Goal: Task Accomplishment & Management: Manage account settings

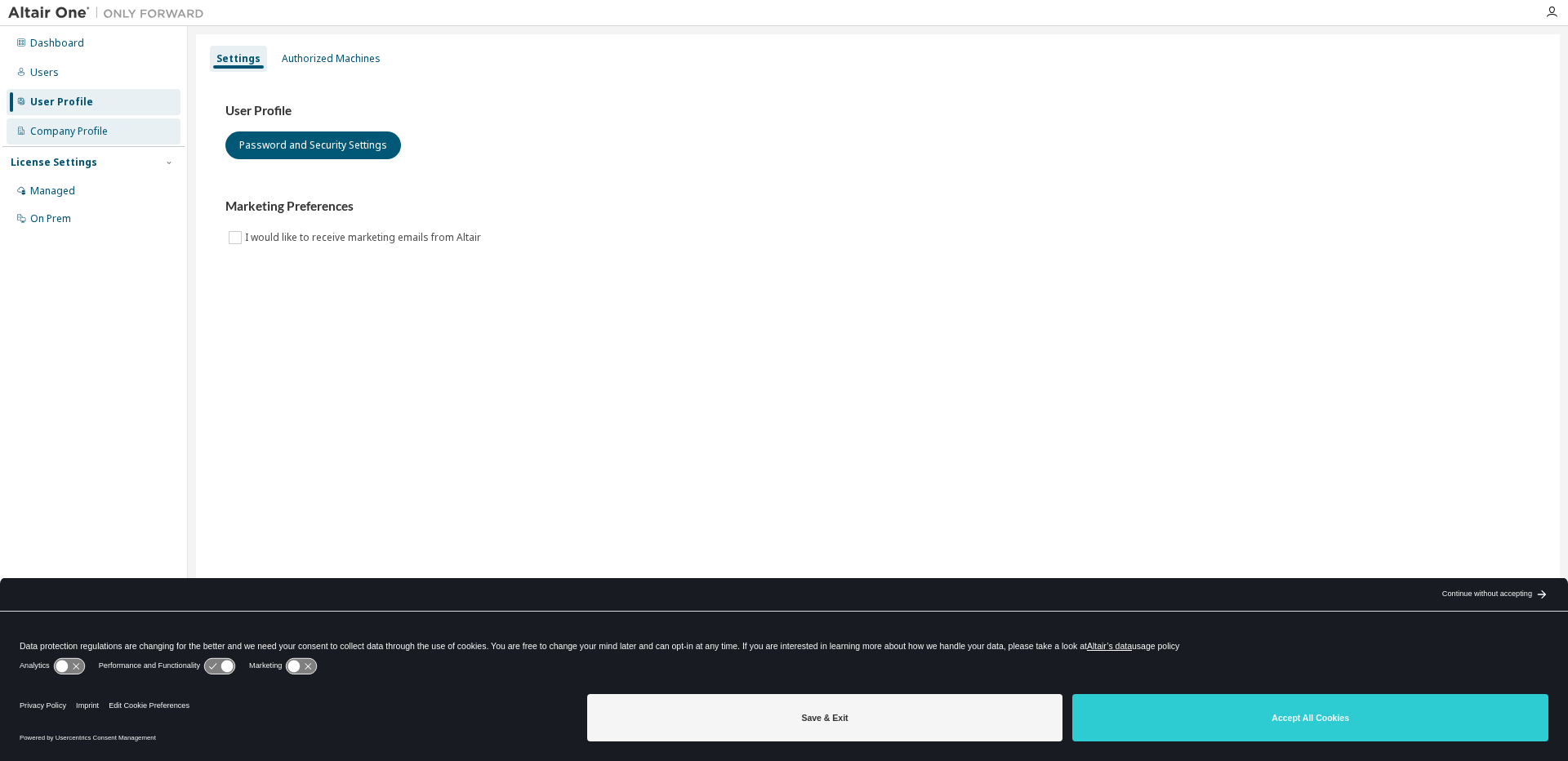
click at [78, 127] on div "Company Profile" at bounding box center [69, 131] width 78 height 13
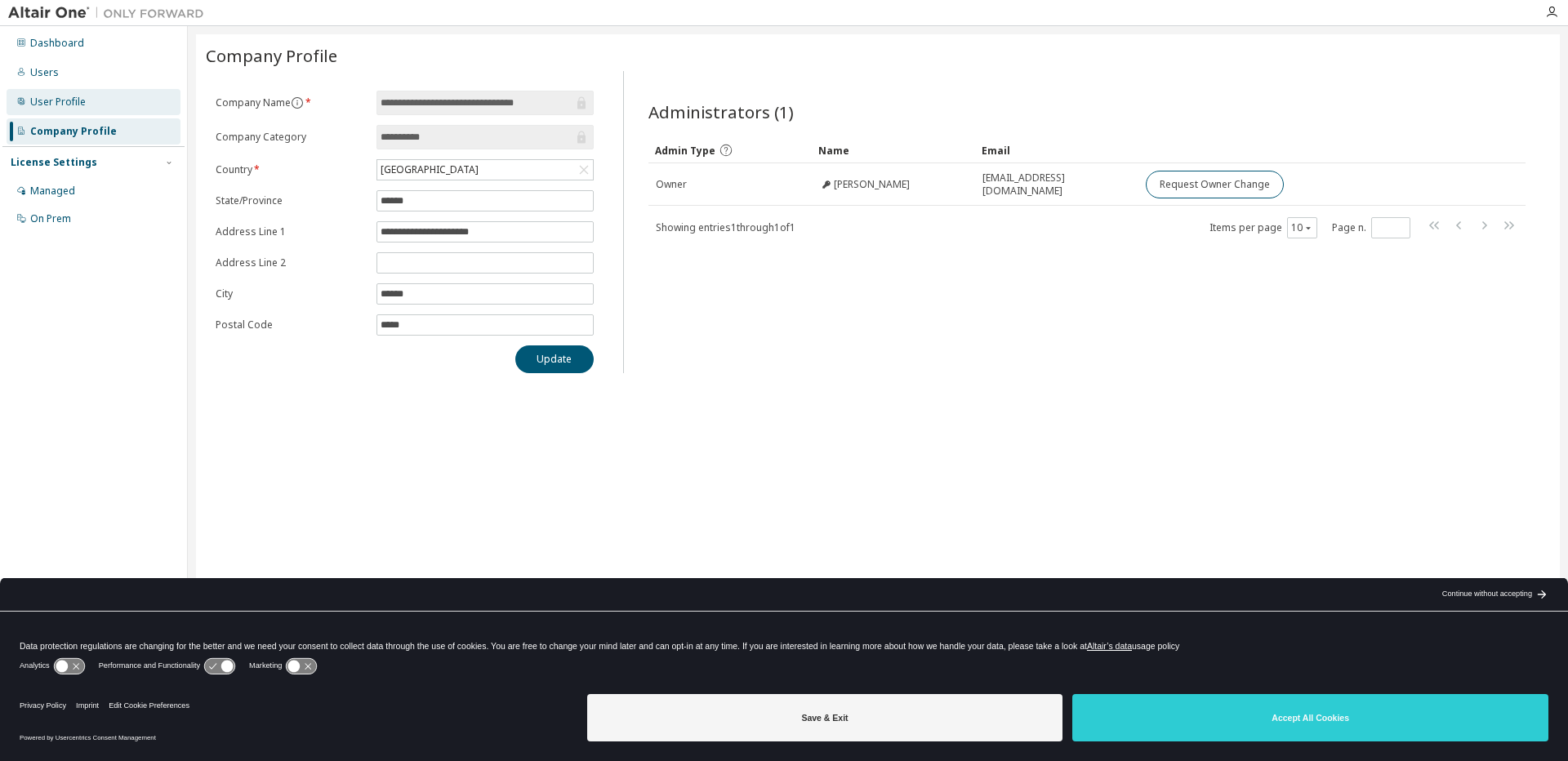
click at [57, 103] on div "User Profile" at bounding box center [58, 102] width 55 height 13
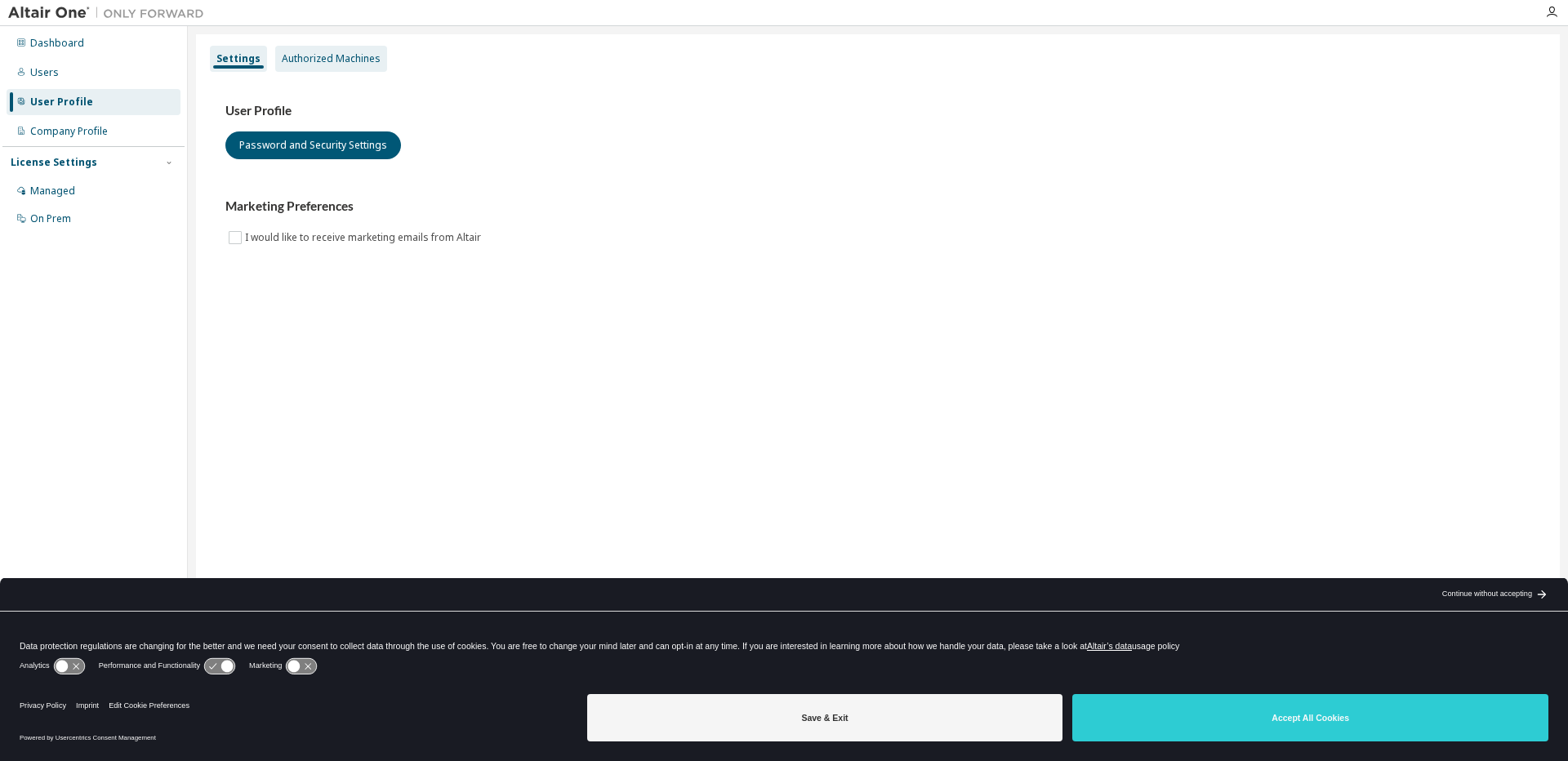
click at [339, 63] on div "Authorized Machines" at bounding box center [331, 59] width 99 height 13
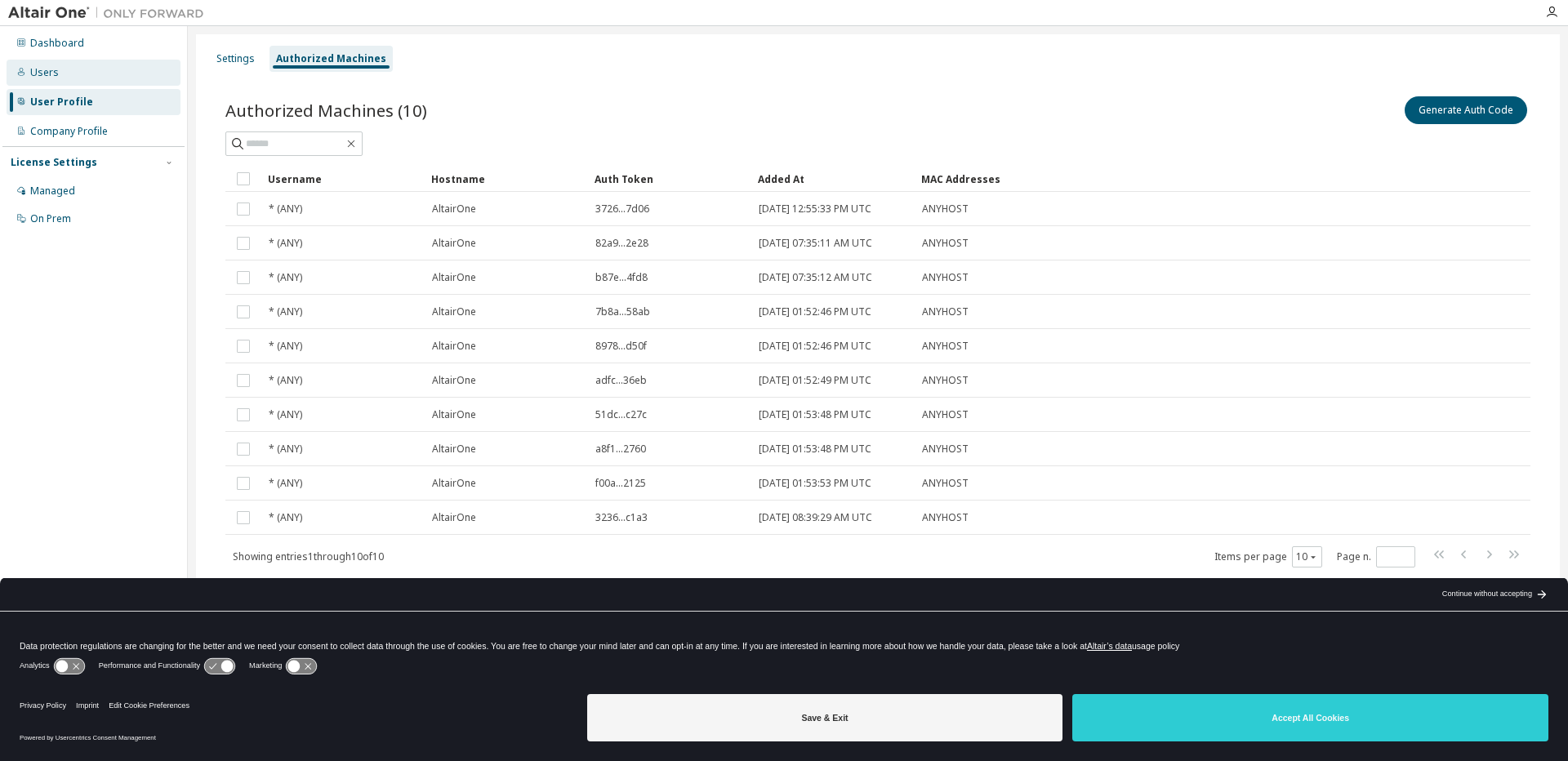
click at [47, 73] on div "Users" at bounding box center [44, 73] width 28 height 13
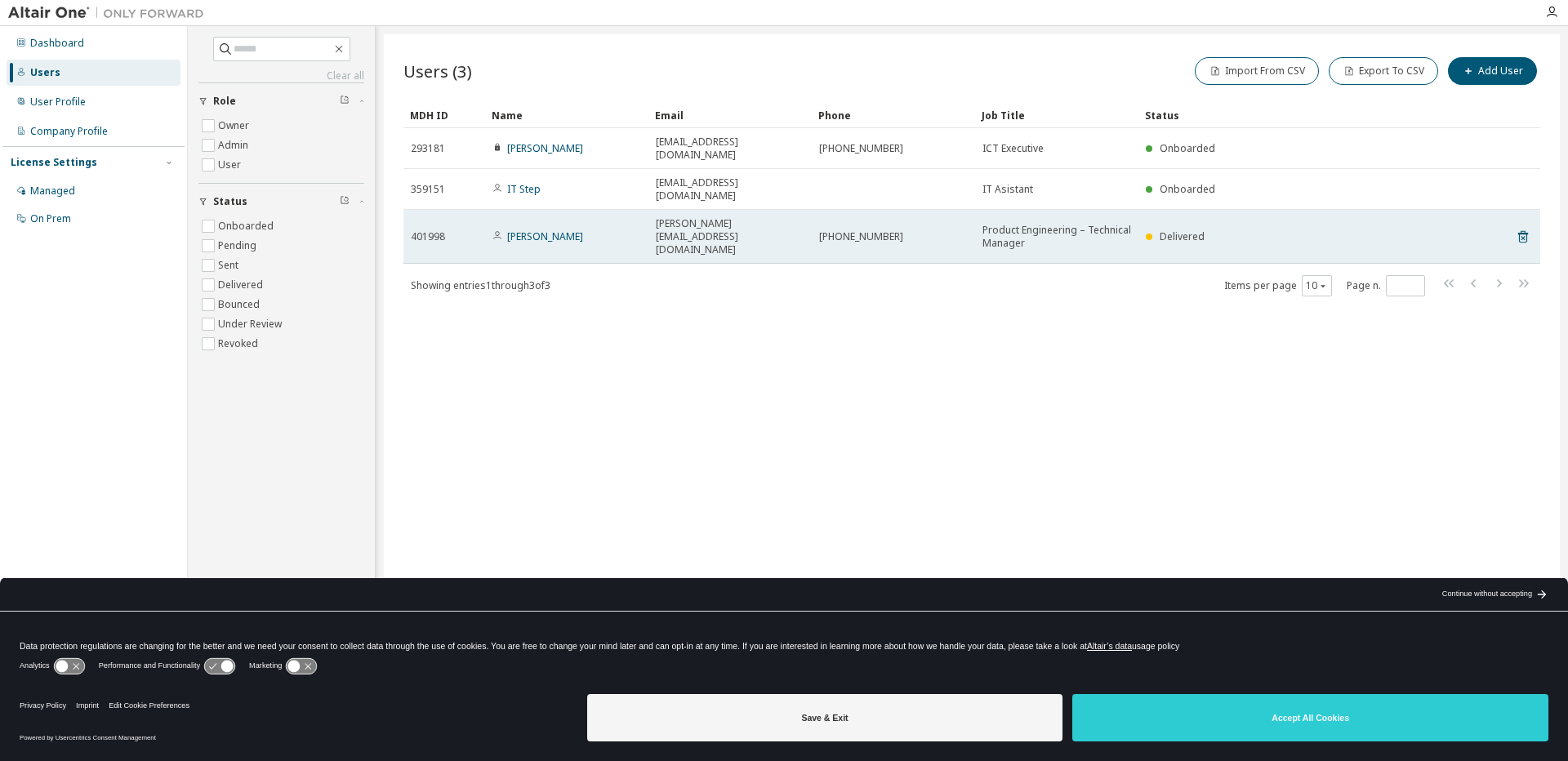
click at [1183, 230] on span "Delivered" at bounding box center [1182, 236] width 45 height 14
click at [532, 230] on link "Danilo Treppiccione" at bounding box center [545, 236] width 76 height 14
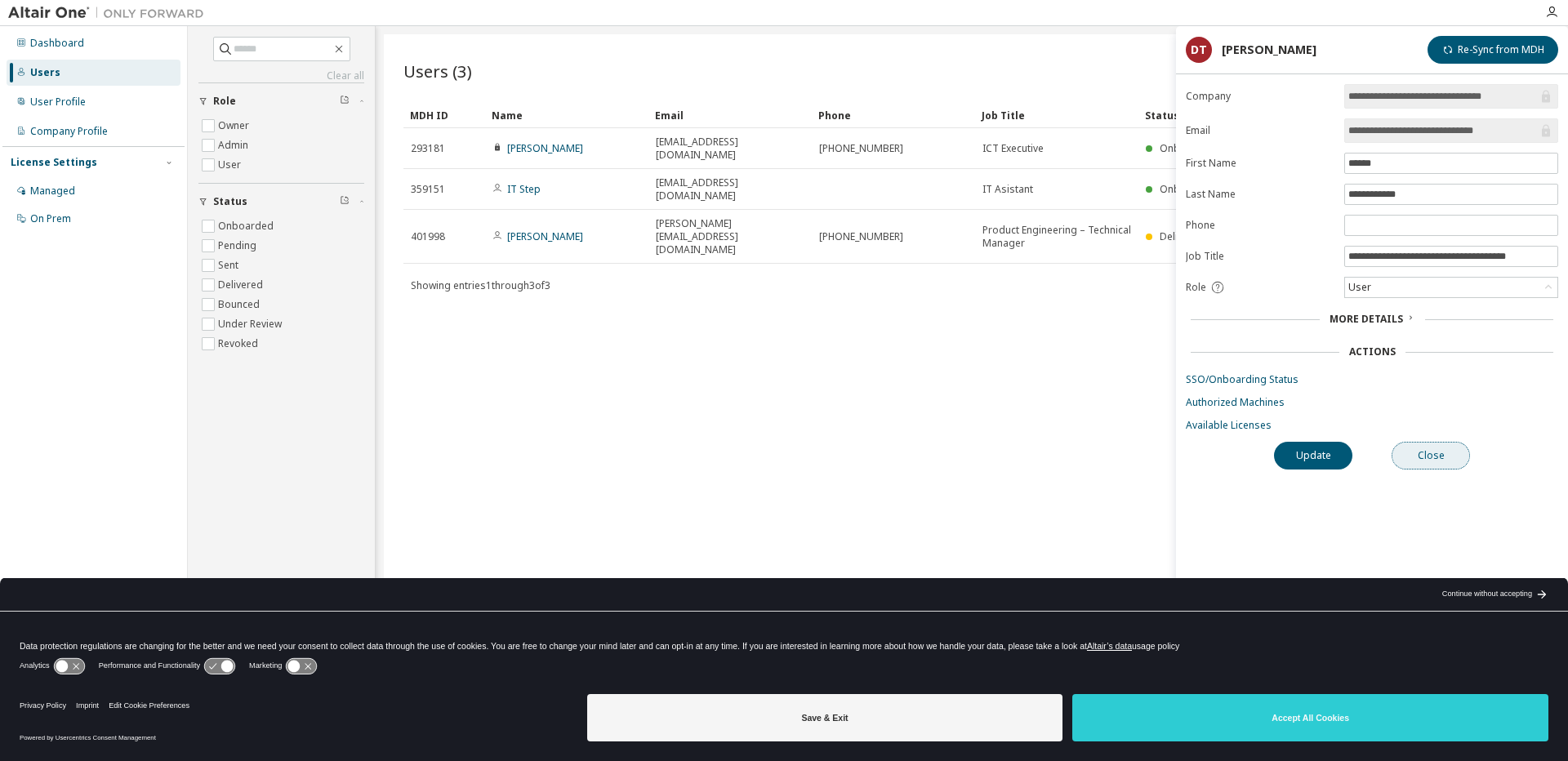
drag, startPoint x: 1420, startPoint y: 459, endPoint x: 915, endPoint y: 342, distance: 518.4
click at [1418, 459] on button "Close" at bounding box center [1431, 455] width 79 height 28
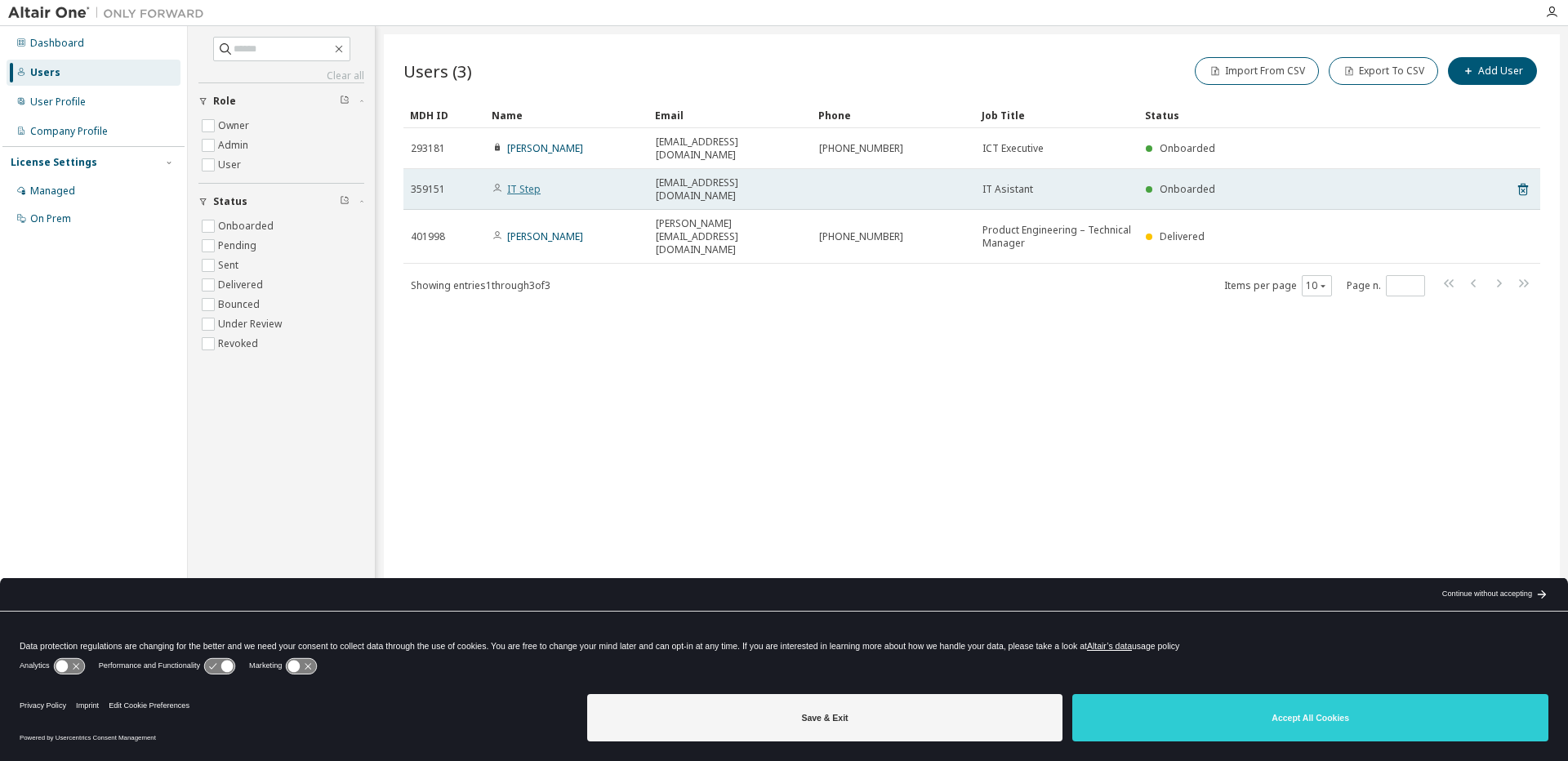
click at [516, 182] on link "IT Step" at bounding box center [524, 189] width 33 height 14
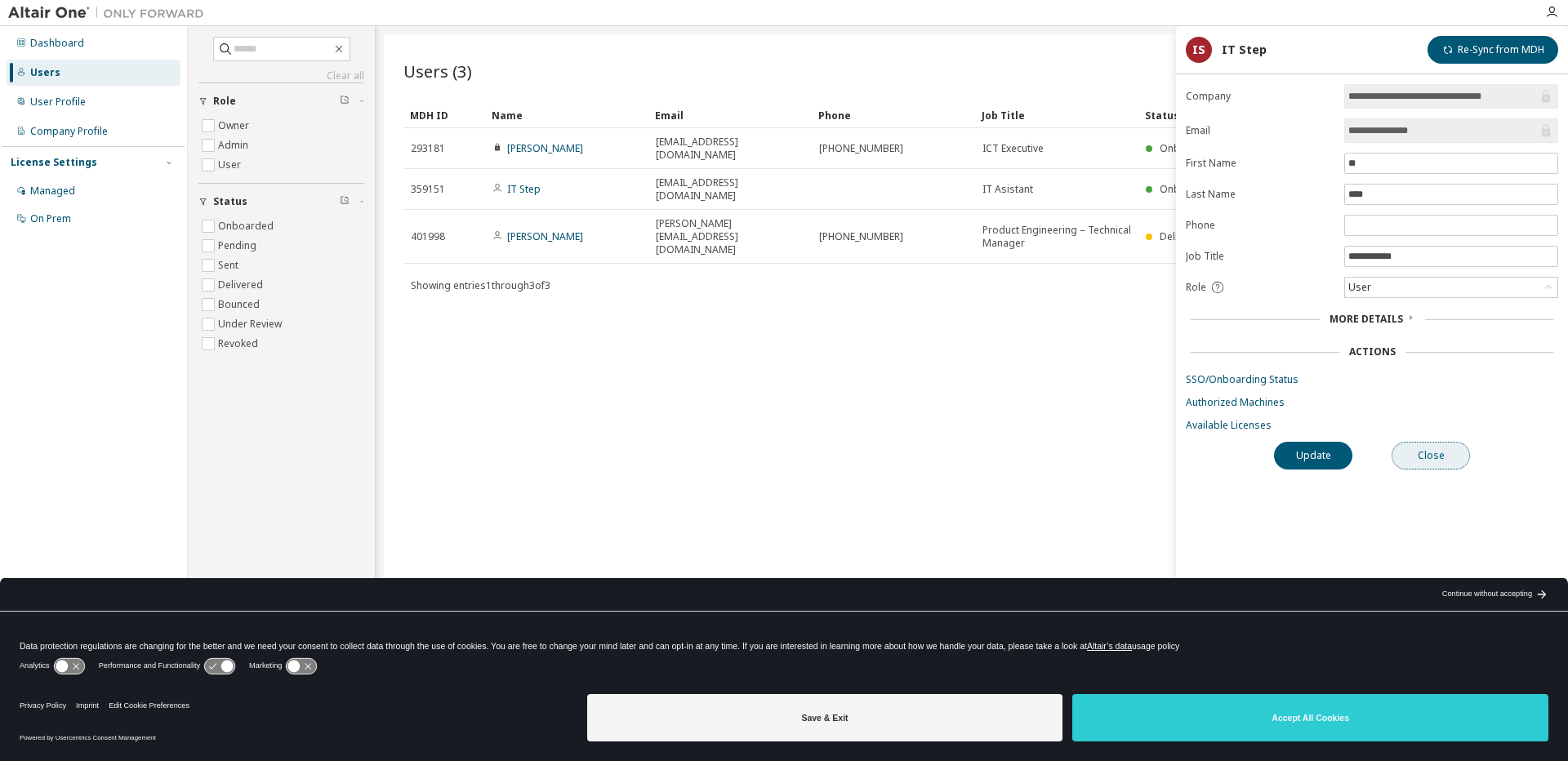
click at [1438, 449] on button "Close" at bounding box center [1431, 455] width 79 height 28
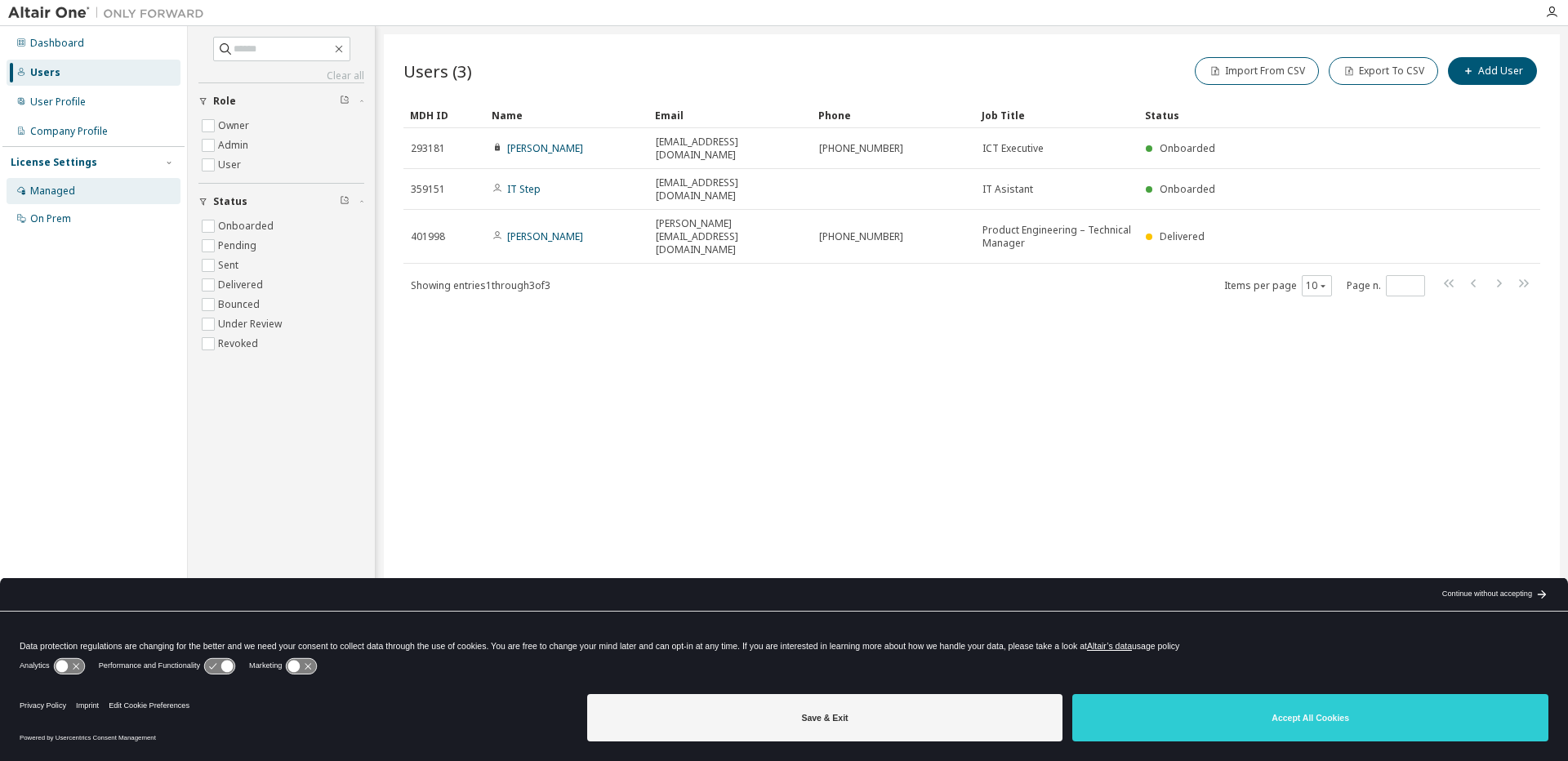
click at [65, 190] on div "Managed" at bounding box center [53, 191] width 45 height 13
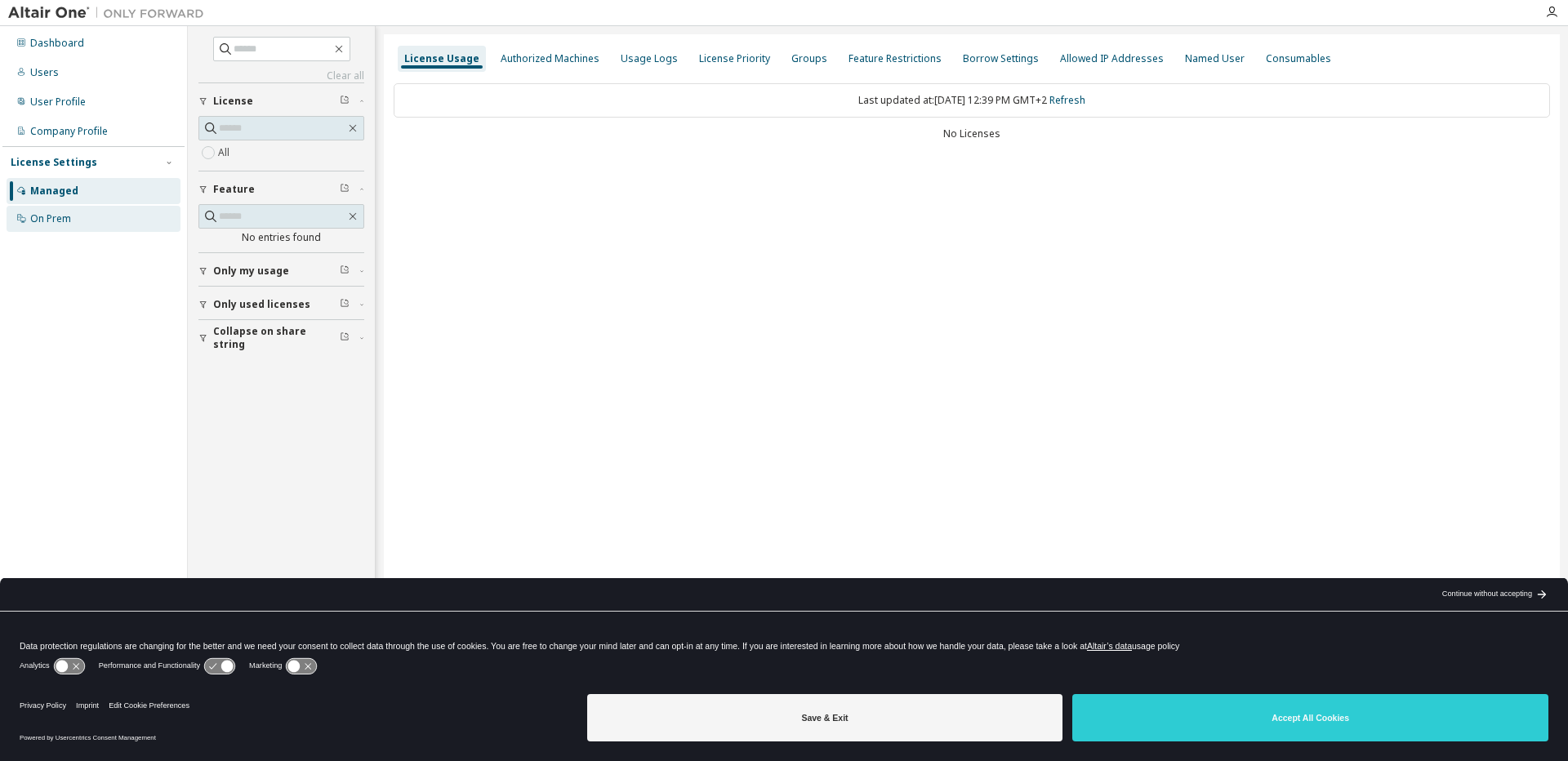
click at [44, 212] on div "On Prem" at bounding box center [50, 219] width 41 height 13
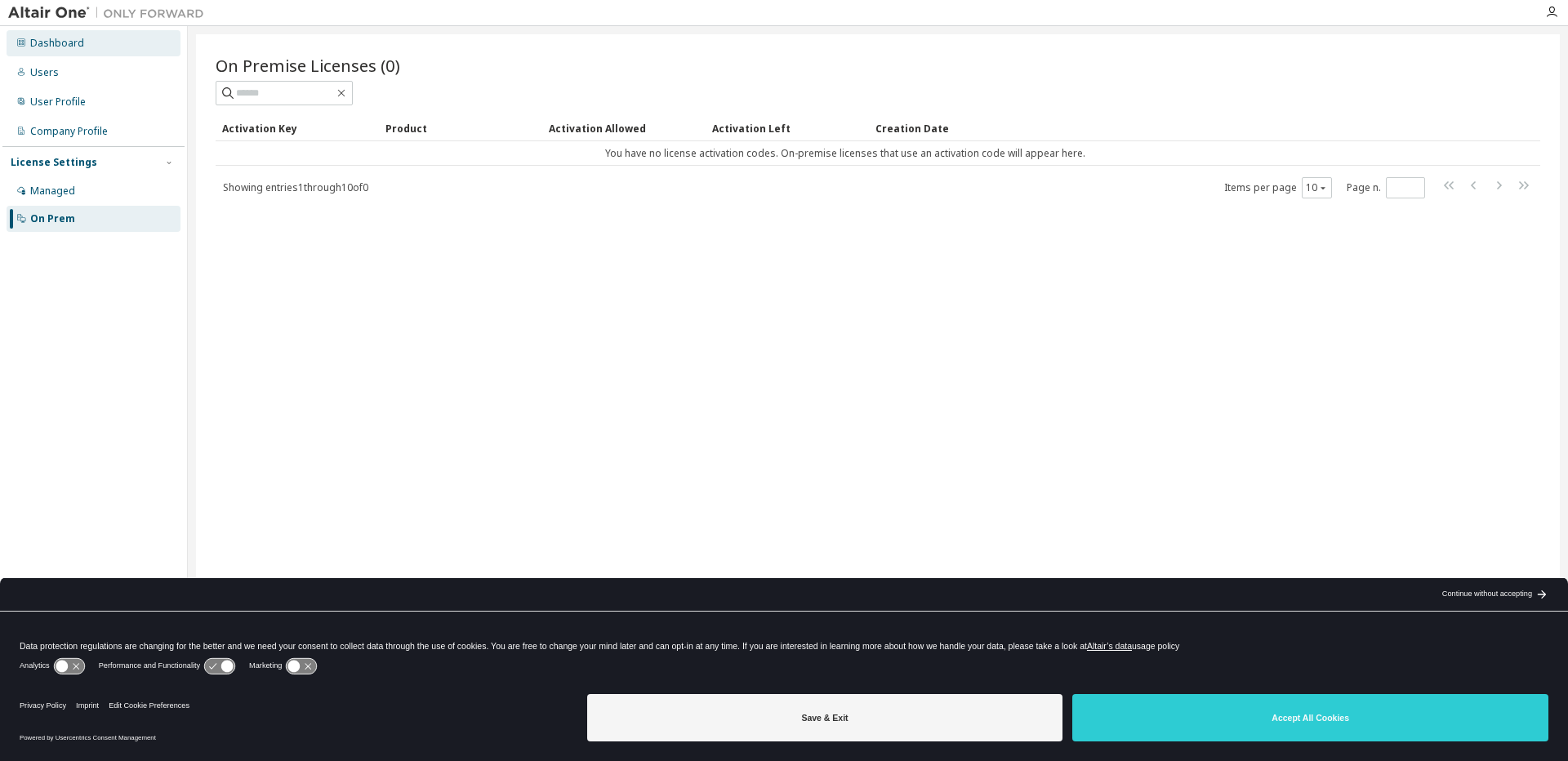
click at [53, 53] on div "Dashboard" at bounding box center [94, 43] width 174 height 26
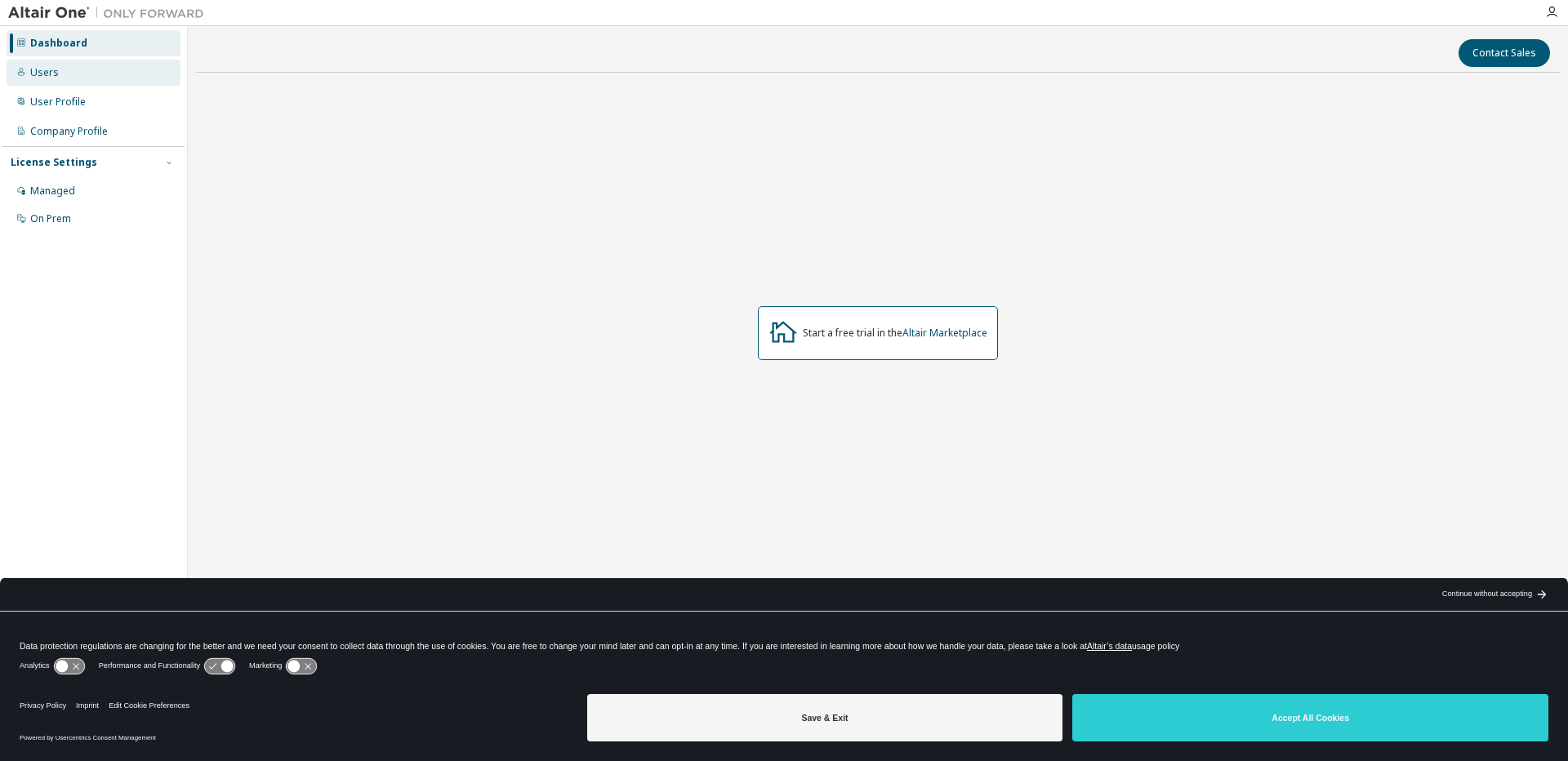
click at [76, 79] on div "Users" at bounding box center [94, 72] width 174 height 26
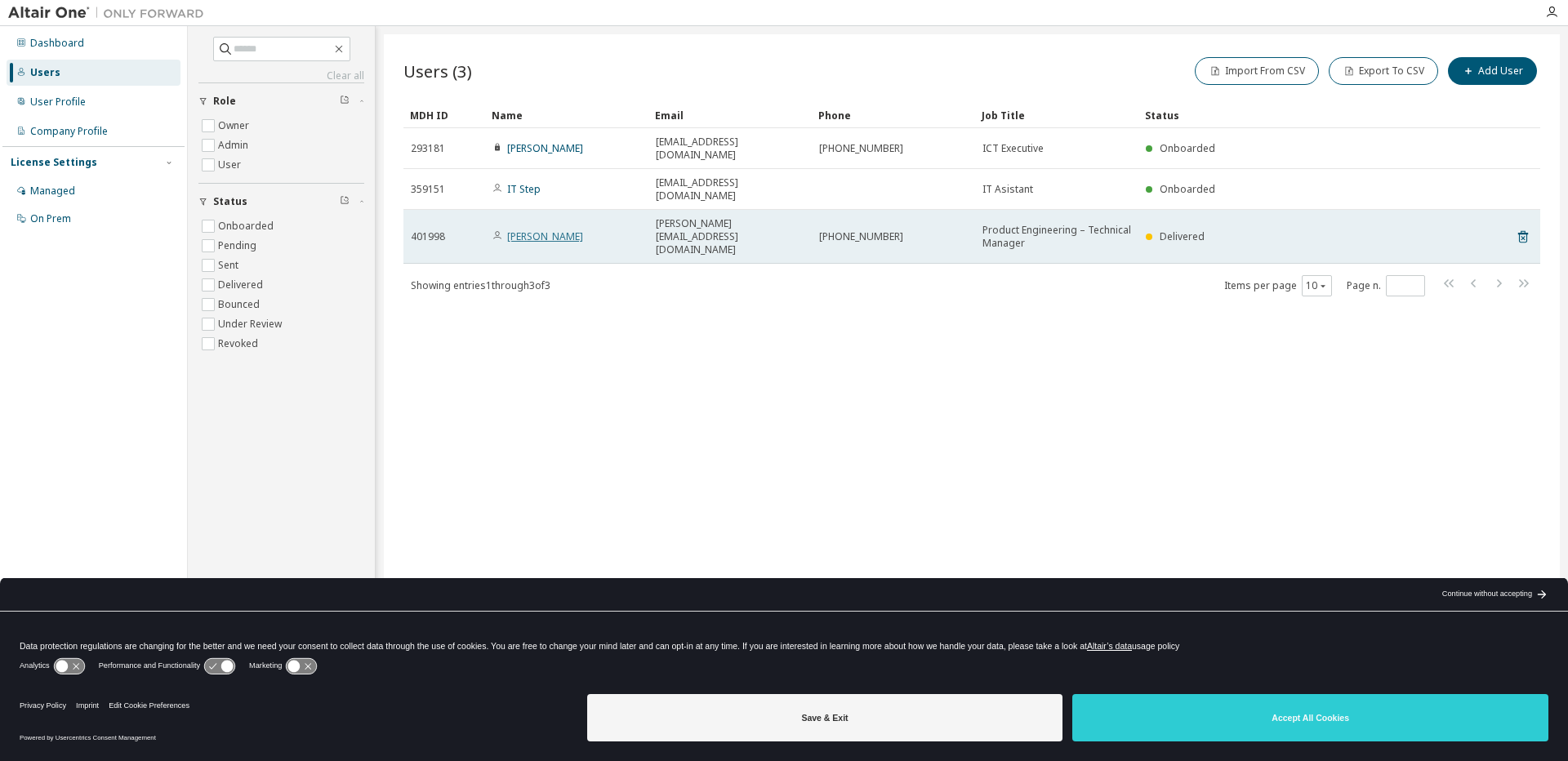
click at [561, 230] on link "Danilo Treppiccione" at bounding box center [545, 236] width 76 height 14
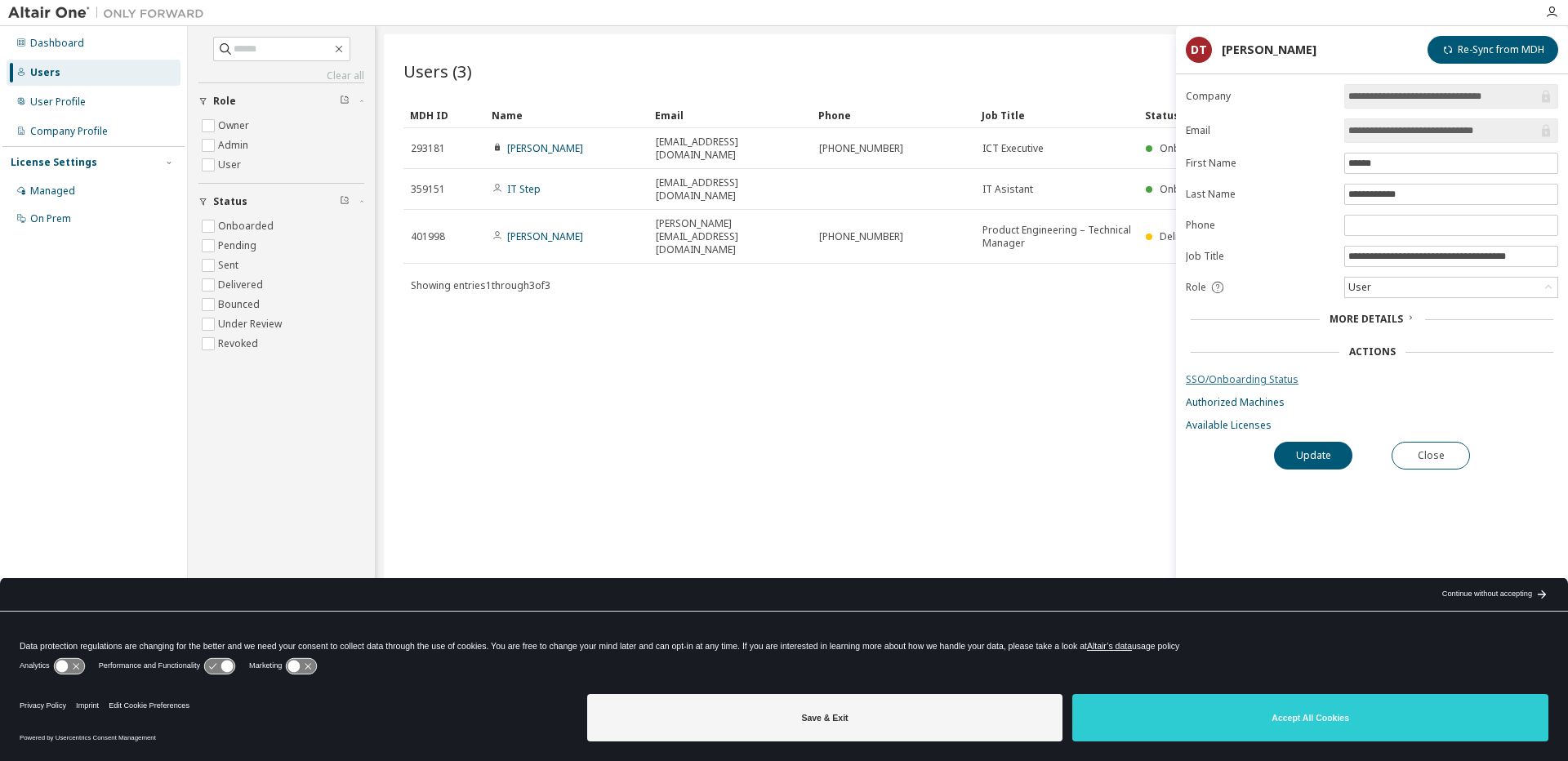
click at [1259, 374] on link "SSO/Onboarding Status" at bounding box center [1372, 380] width 373 height 13
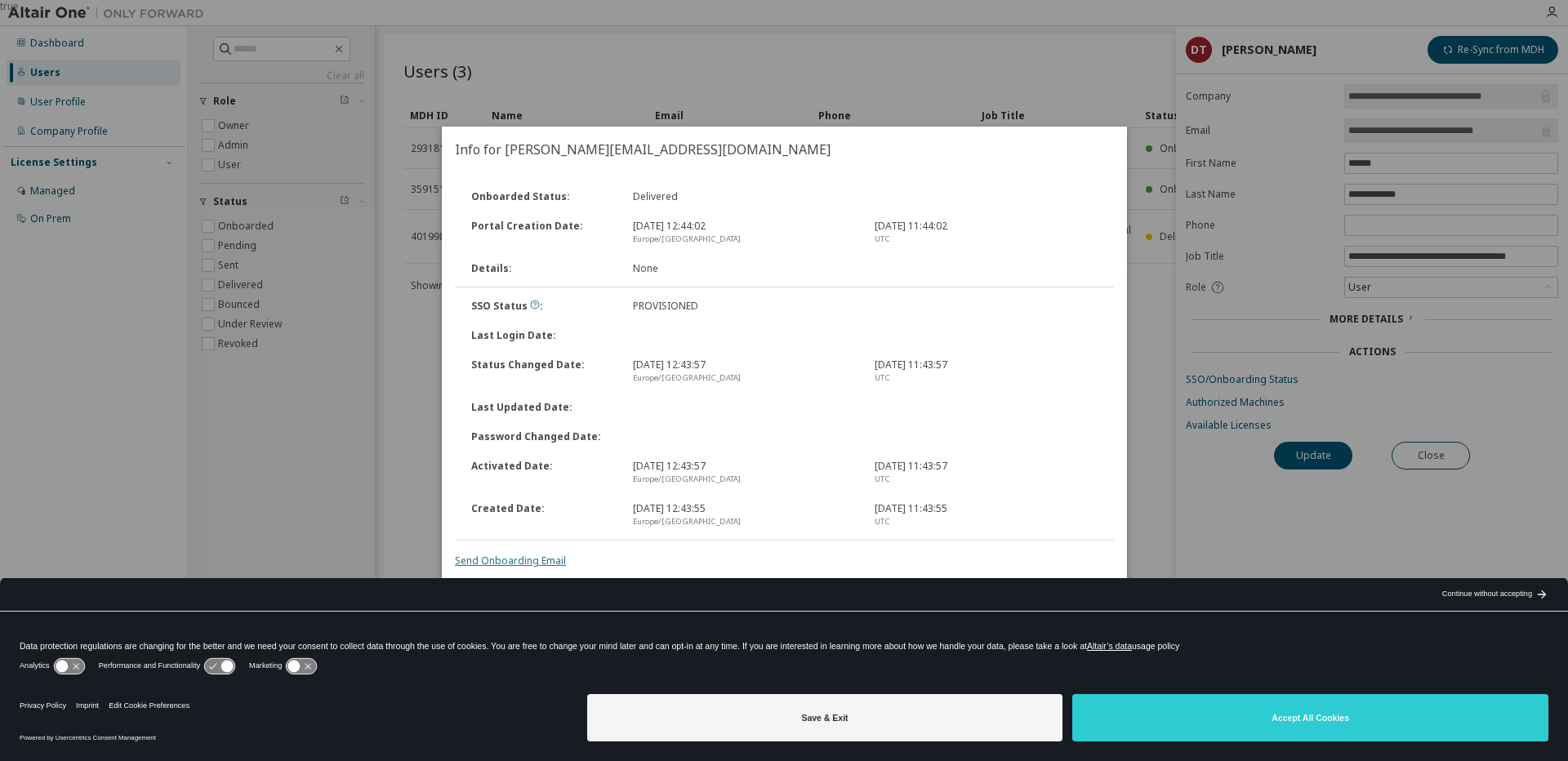
click at [541, 561] on link "Send Onboarding Email" at bounding box center [510, 560] width 111 height 14
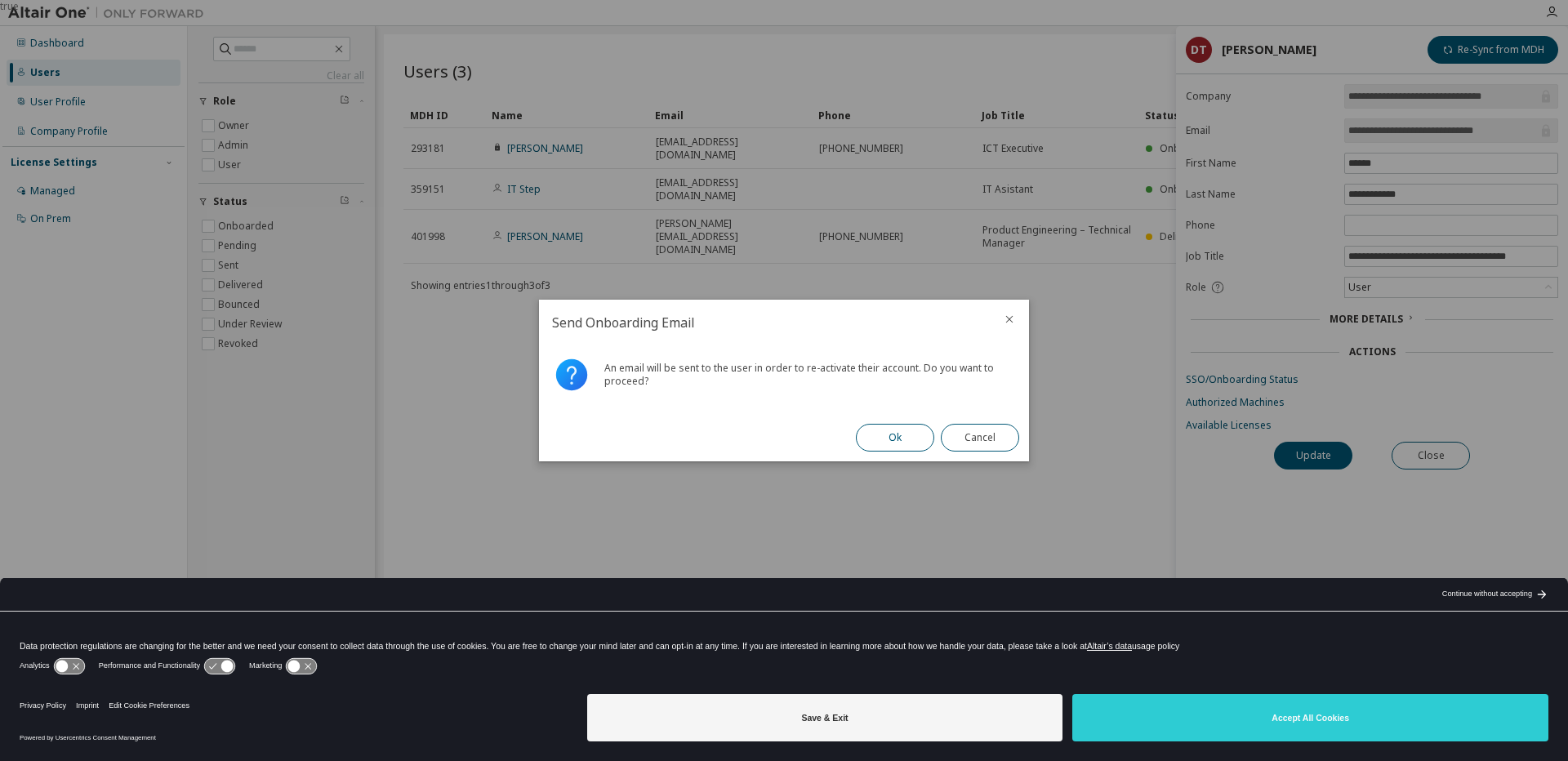
click at [895, 440] on button "Ok" at bounding box center [895, 437] width 79 height 28
click at [980, 438] on button "Close" at bounding box center [980, 437] width 79 height 28
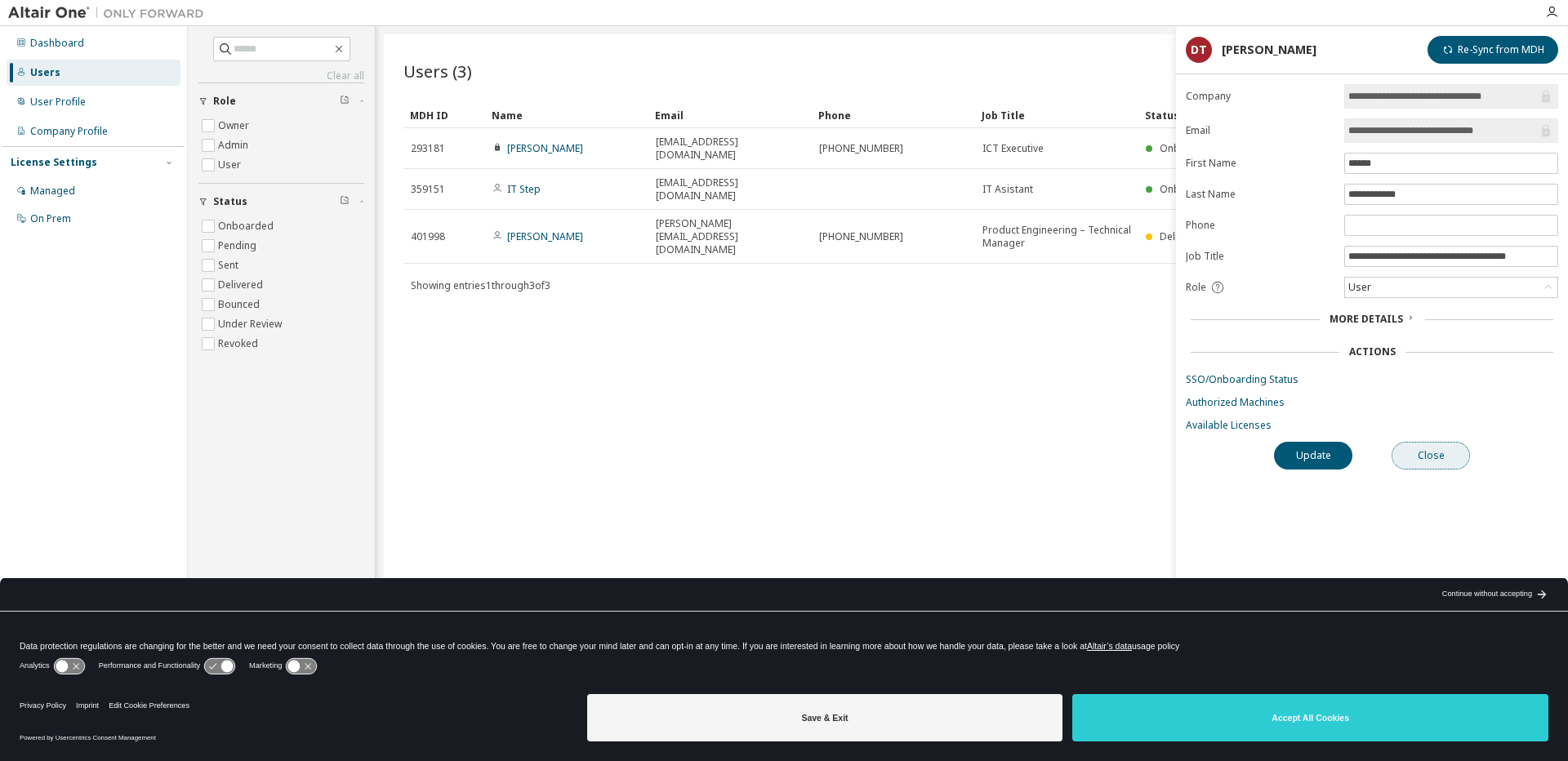
click at [1448, 454] on button "Close" at bounding box center [1431, 455] width 79 height 28
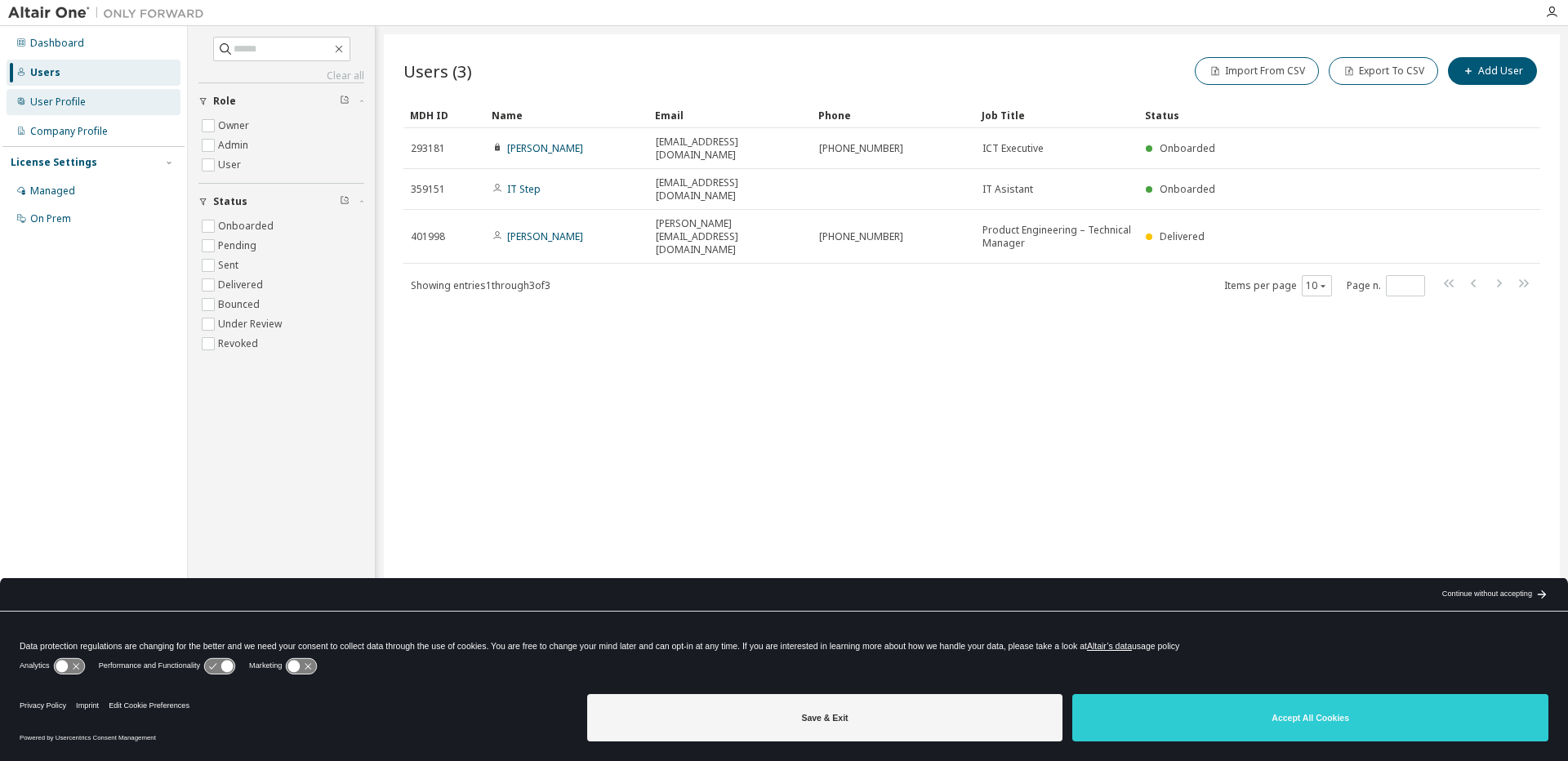
click at [55, 93] on div "User Profile" at bounding box center [94, 102] width 174 height 26
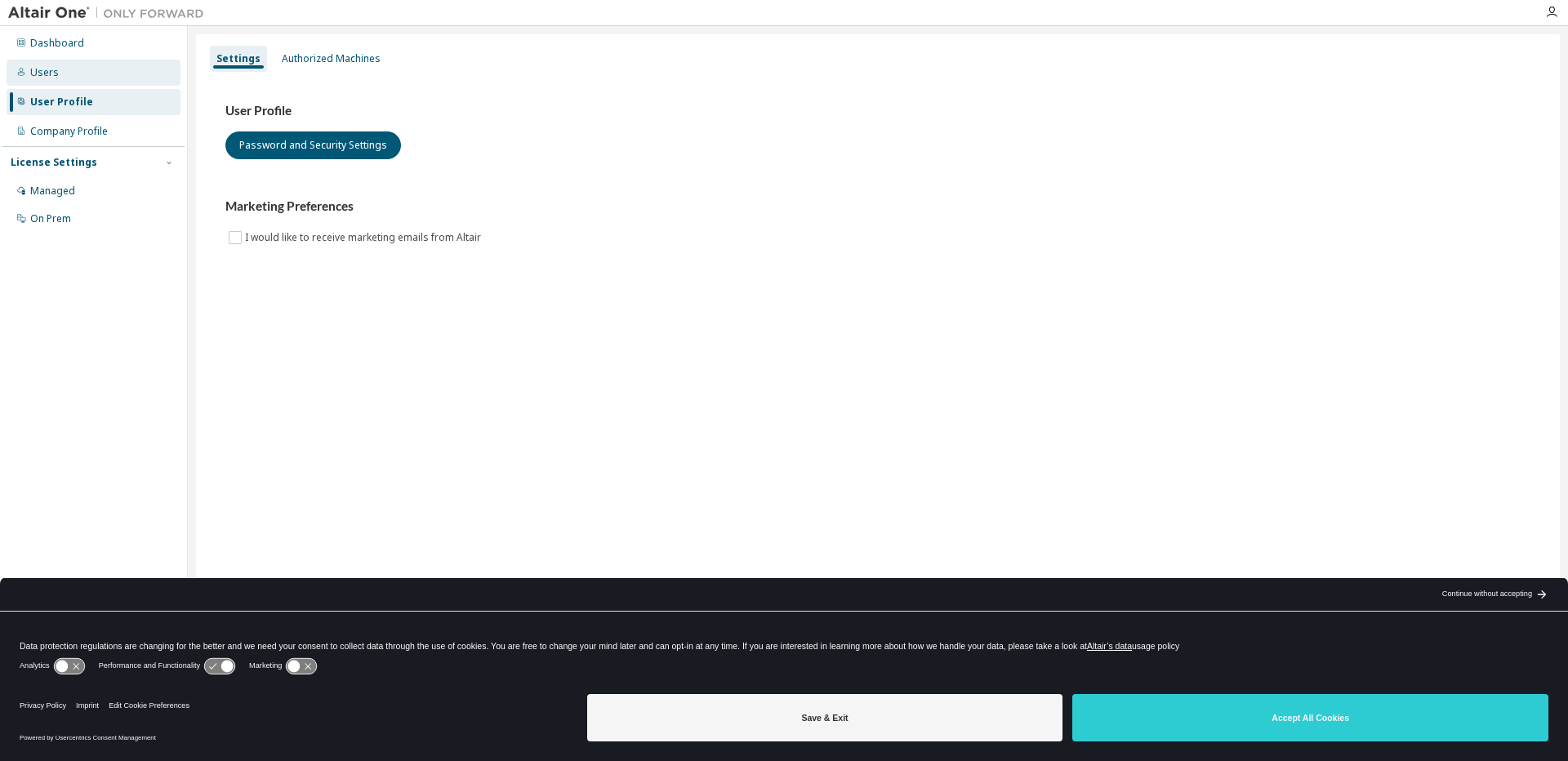
click at [35, 68] on div "Users" at bounding box center [44, 73] width 28 height 13
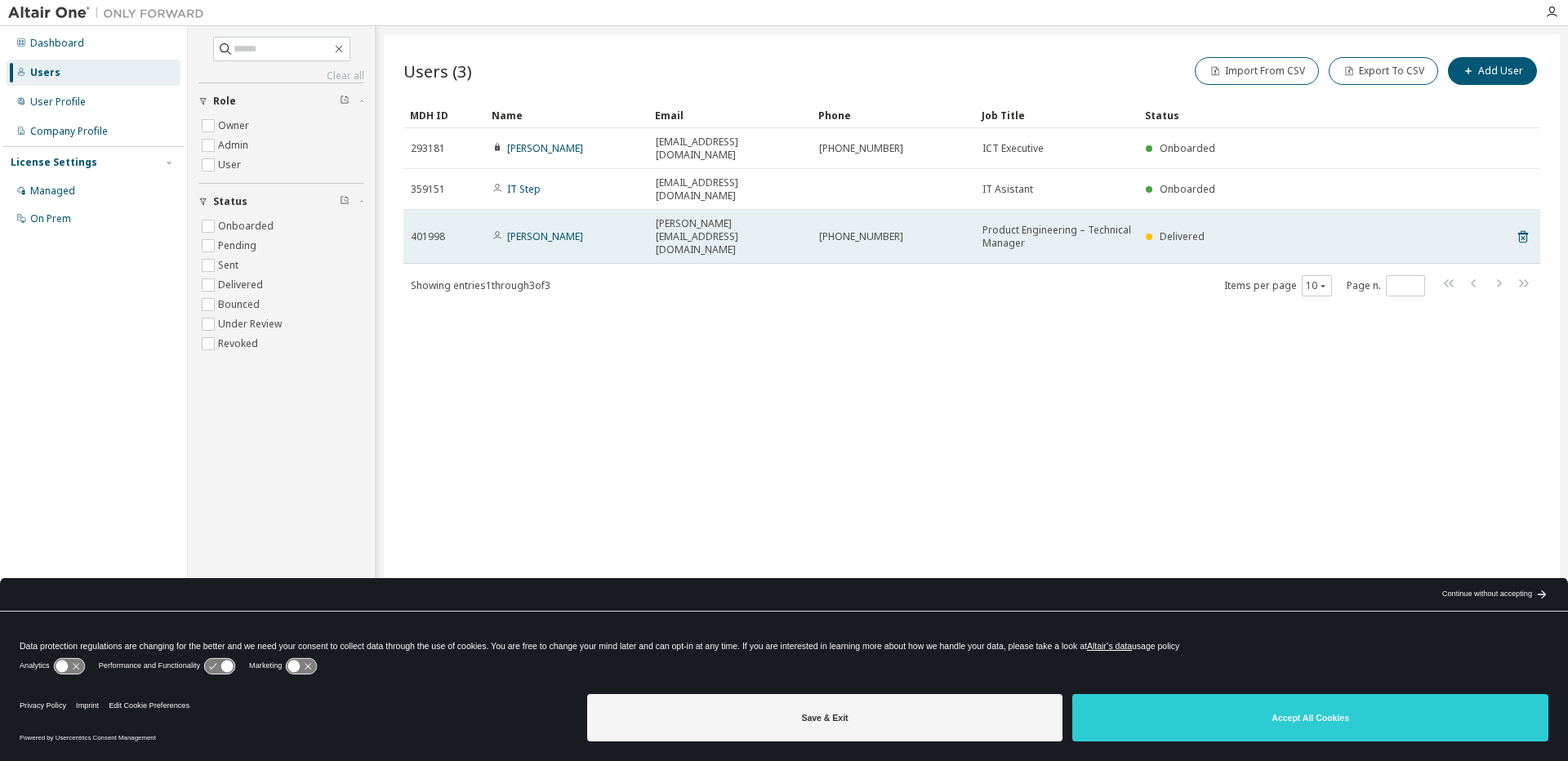
click at [543, 211] on td "Danilo Treppiccione" at bounding box center [566, 236] width 163 height 53
click at [542, 230] on link "Danilo Treppiccione" at bounding box center [545, 236] width 76 height 14
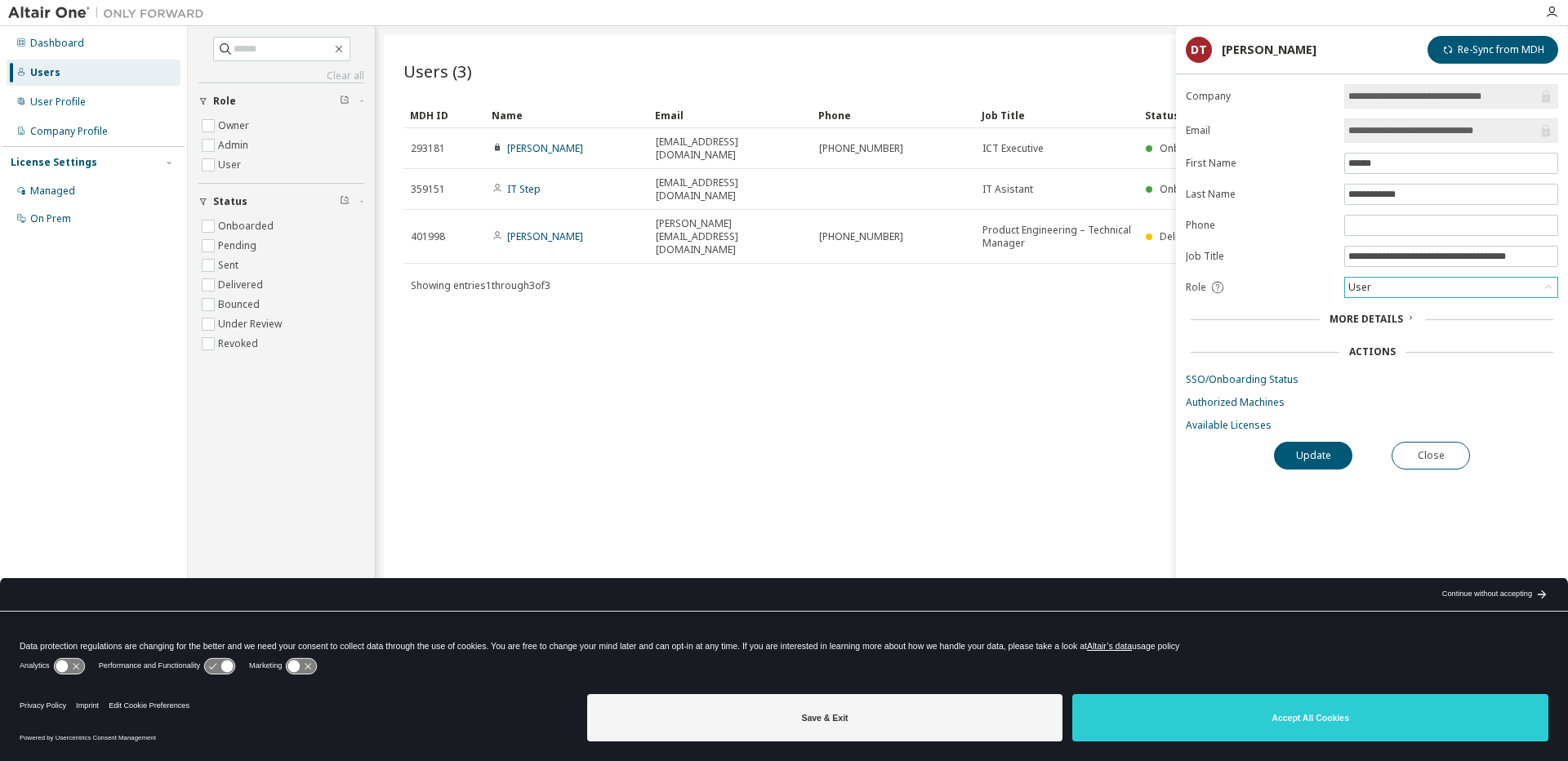
click at [1495, 282] on div "User" at bounding box center [1451, 287] width 212 height 19
click at [1490, 48] on button "Re-Sync from MDH" at bounding box center [1493, 49] width 130 height 28
click at [1397, 312] on span "More Details" at bounding box center [1367, 318] width 74 height 14
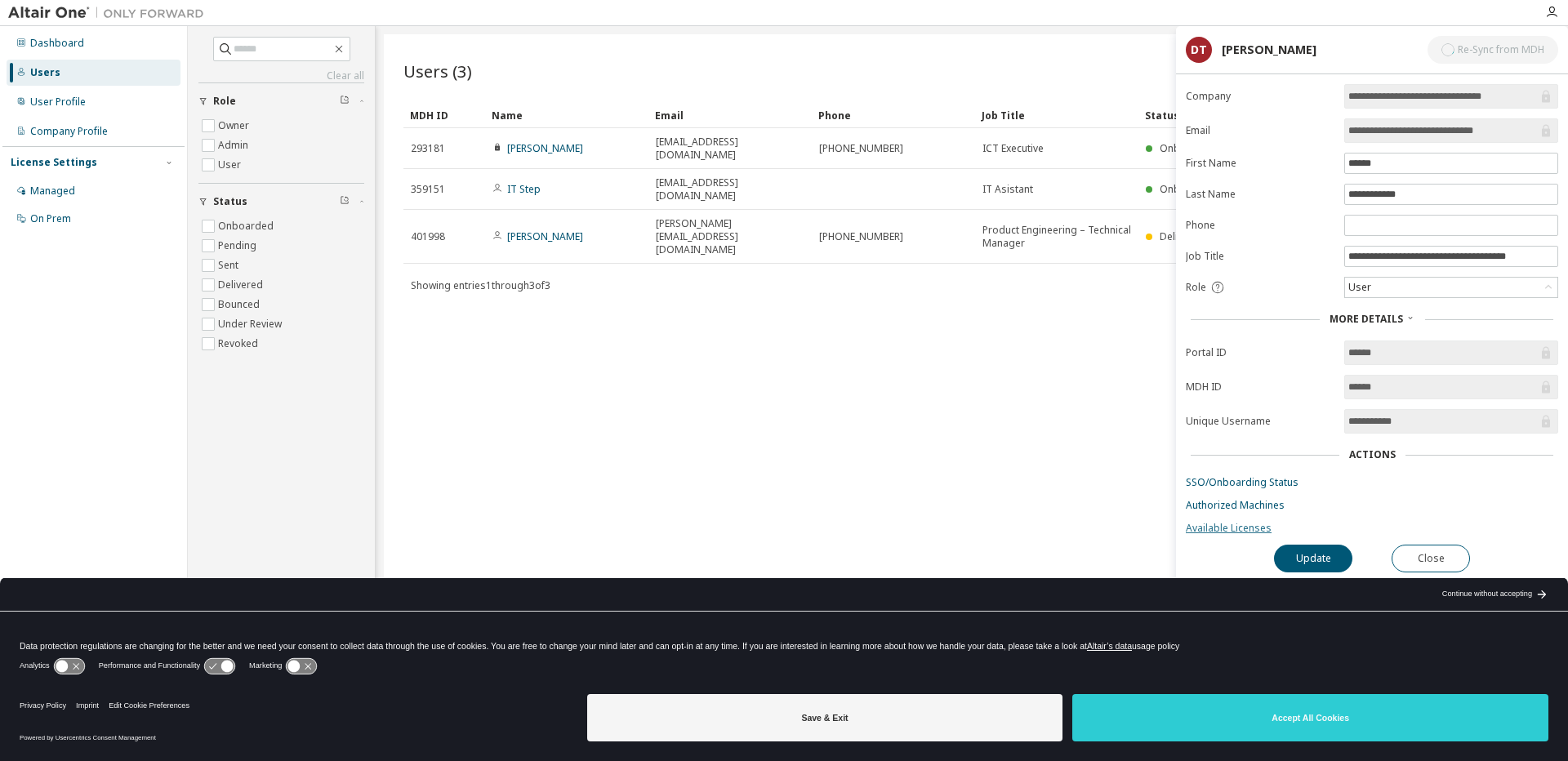
click at [1237, 529] on link "Available Licenses" at bounding box center [1372, 528] width 373 height 13
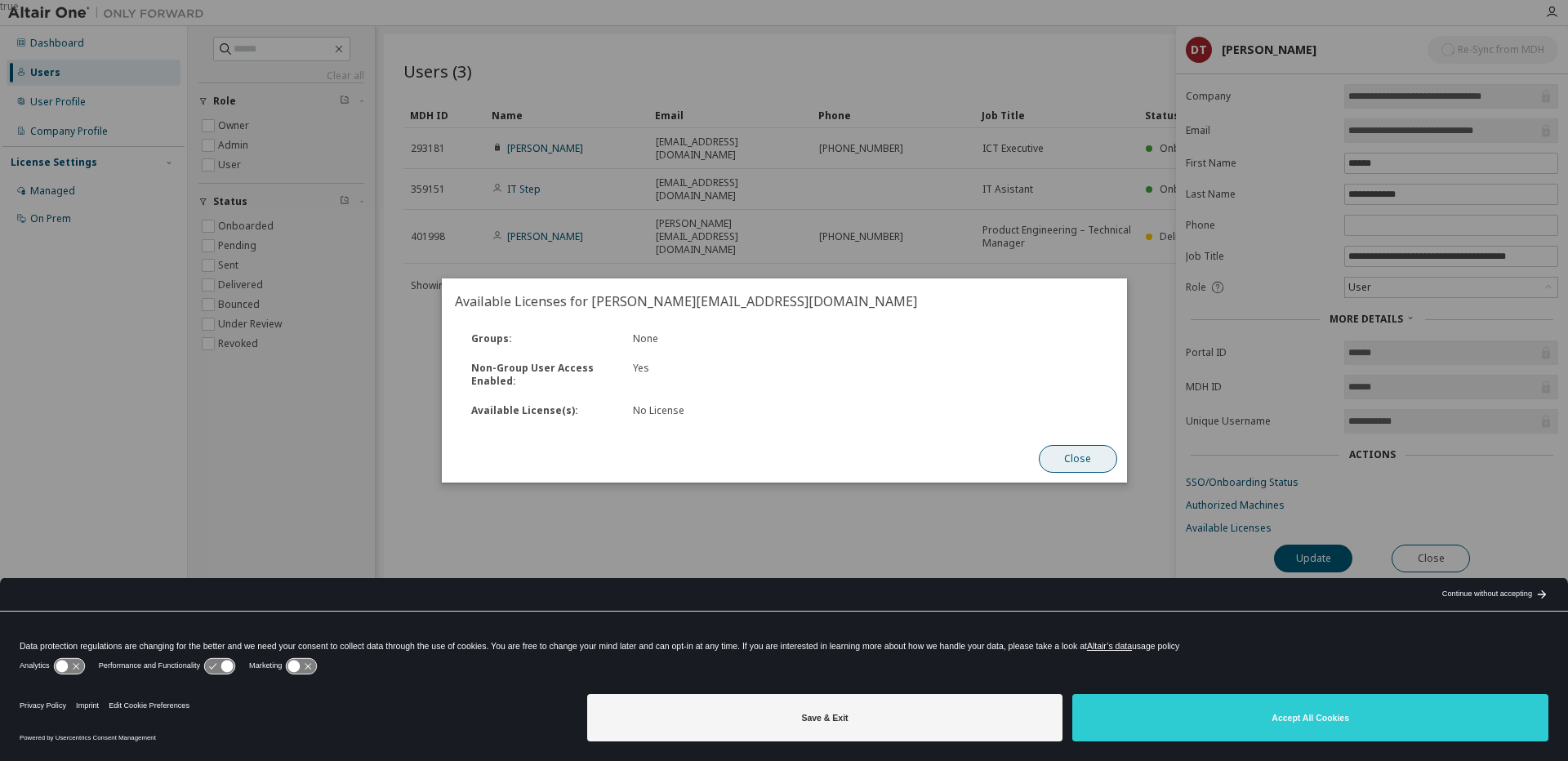
click at [1087, 466] on button "Close" at bounding box center [1077, 459] width 79 height 28
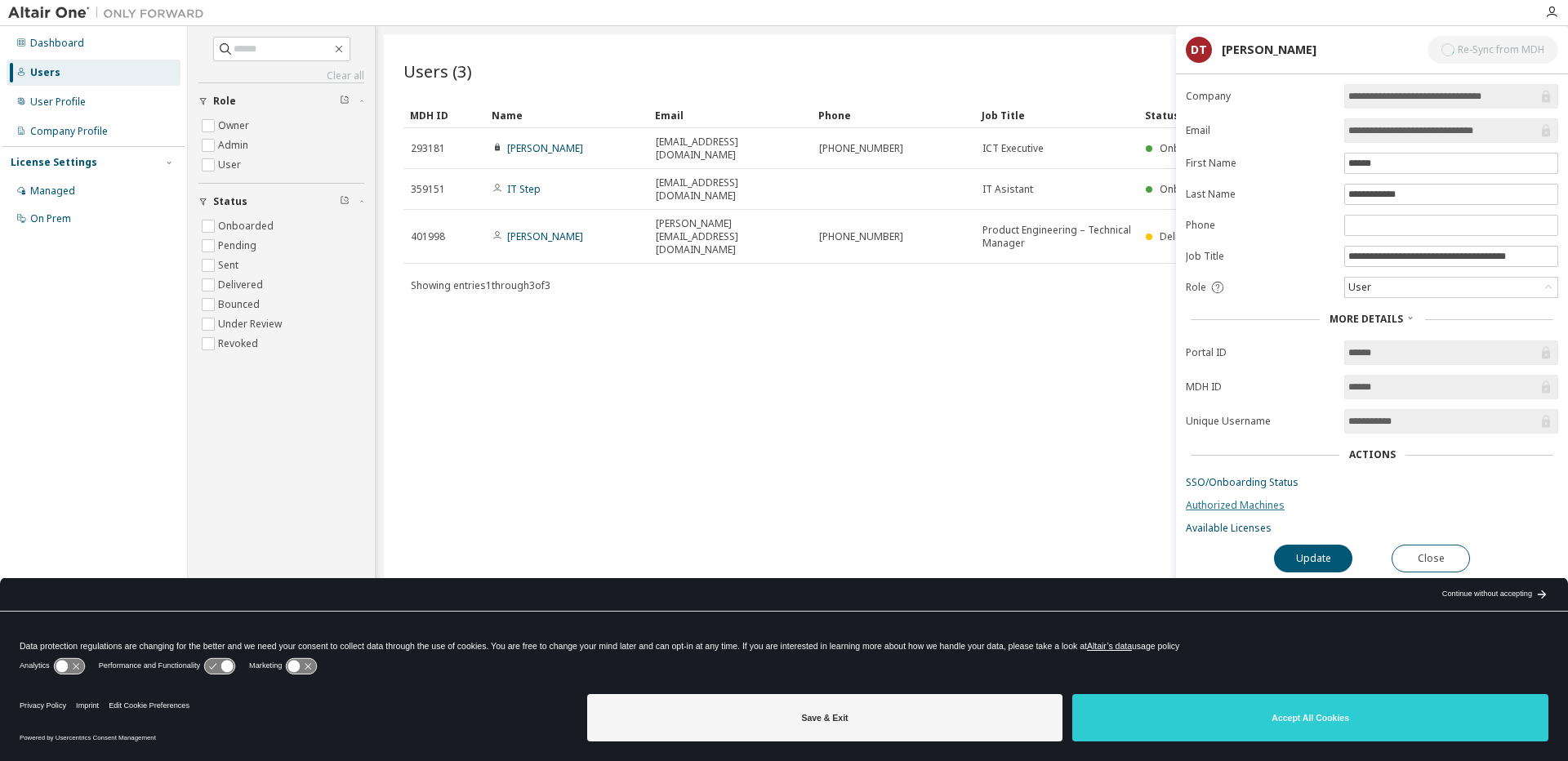
click at [1268, 506] on link "Authorized Machines" at bounding box center [1372, 505] width 373 height 13
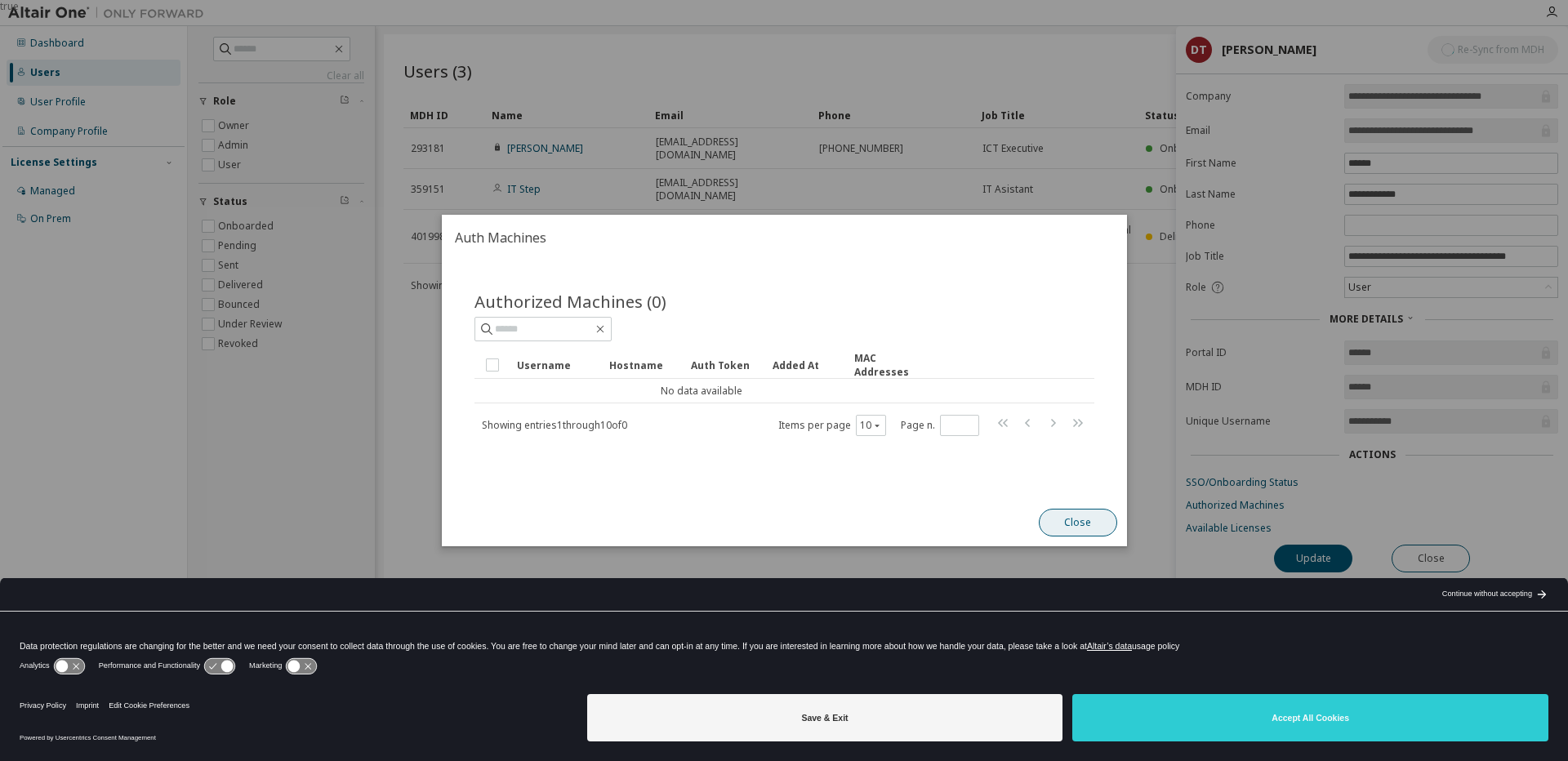
click at [1107, 519] on button "Close" at bounding box center [1077, 522] width 79 height 28
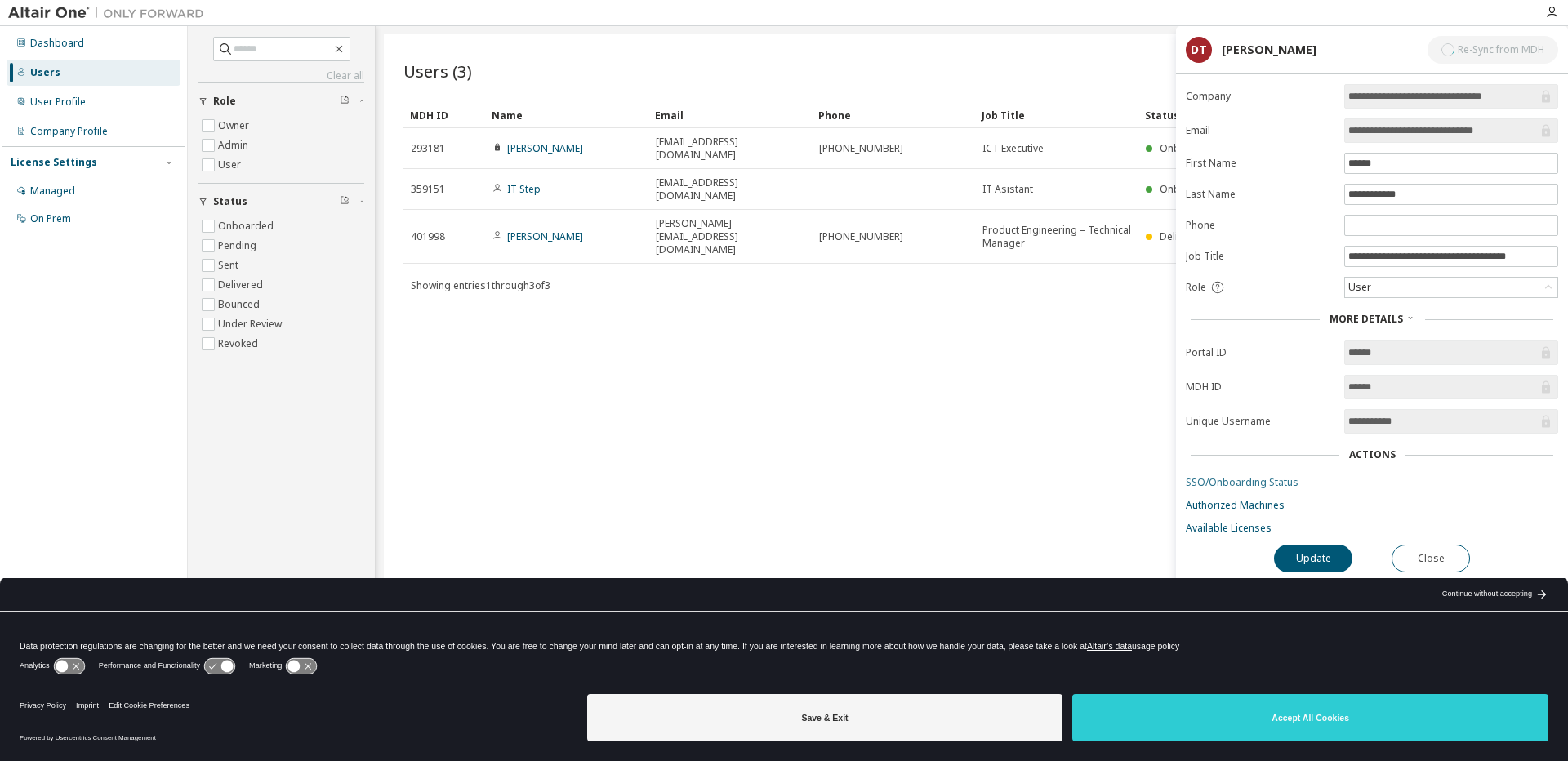
click at [1255, 482] on link "SSO/Onboarding Status" at bounding box center [1372, 483] width 373 height 13
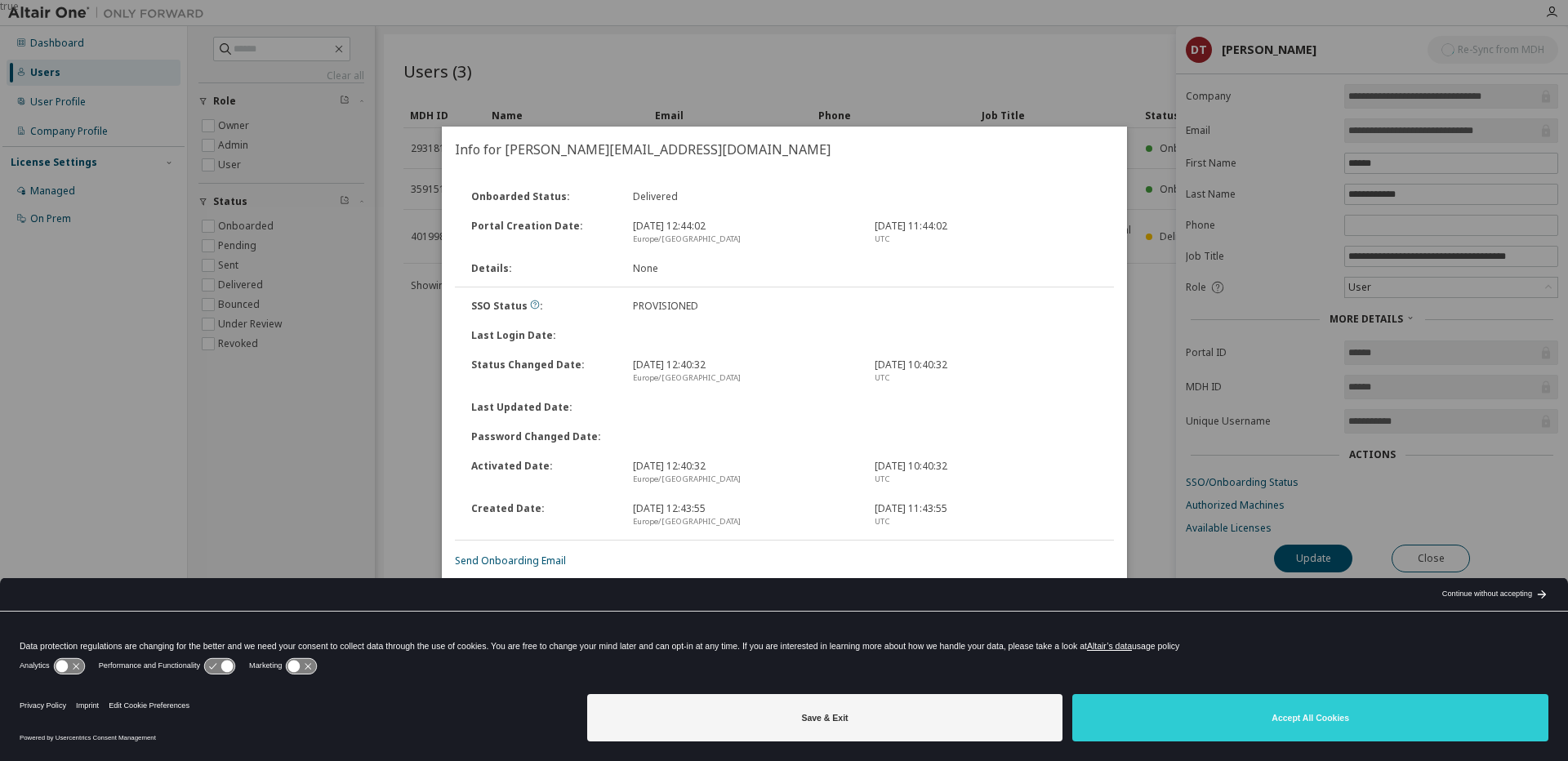
click at [1149, 223] on div "true" at bounding box center [784, 380] width 1568 height 761
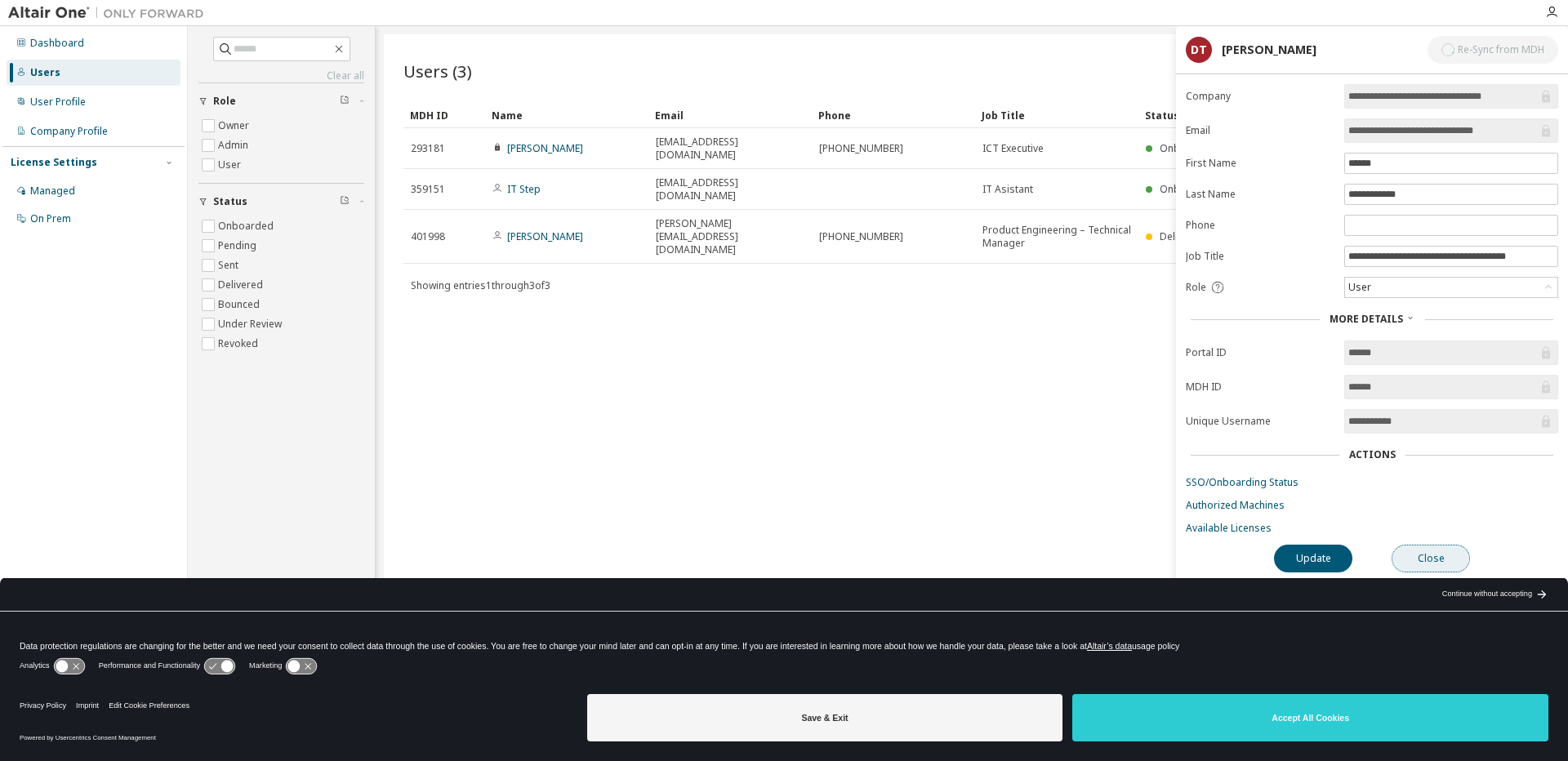
click at [1437, 555] on button "Close" at bounding box center [1431, 558] width 79 height 28
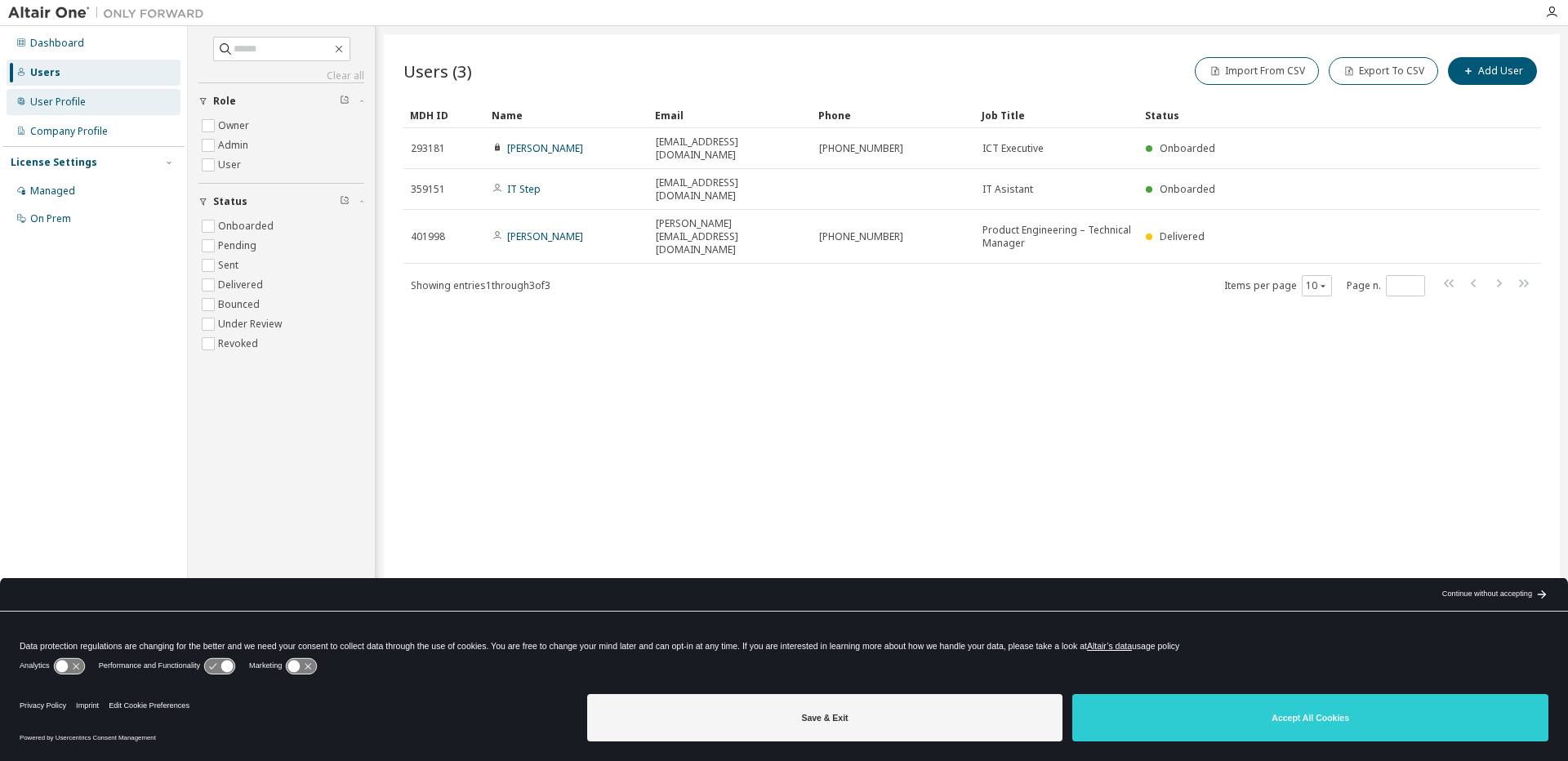
click at [48, 104] on div "User Profile" at bounding box center [58, 102] width 55 height 13
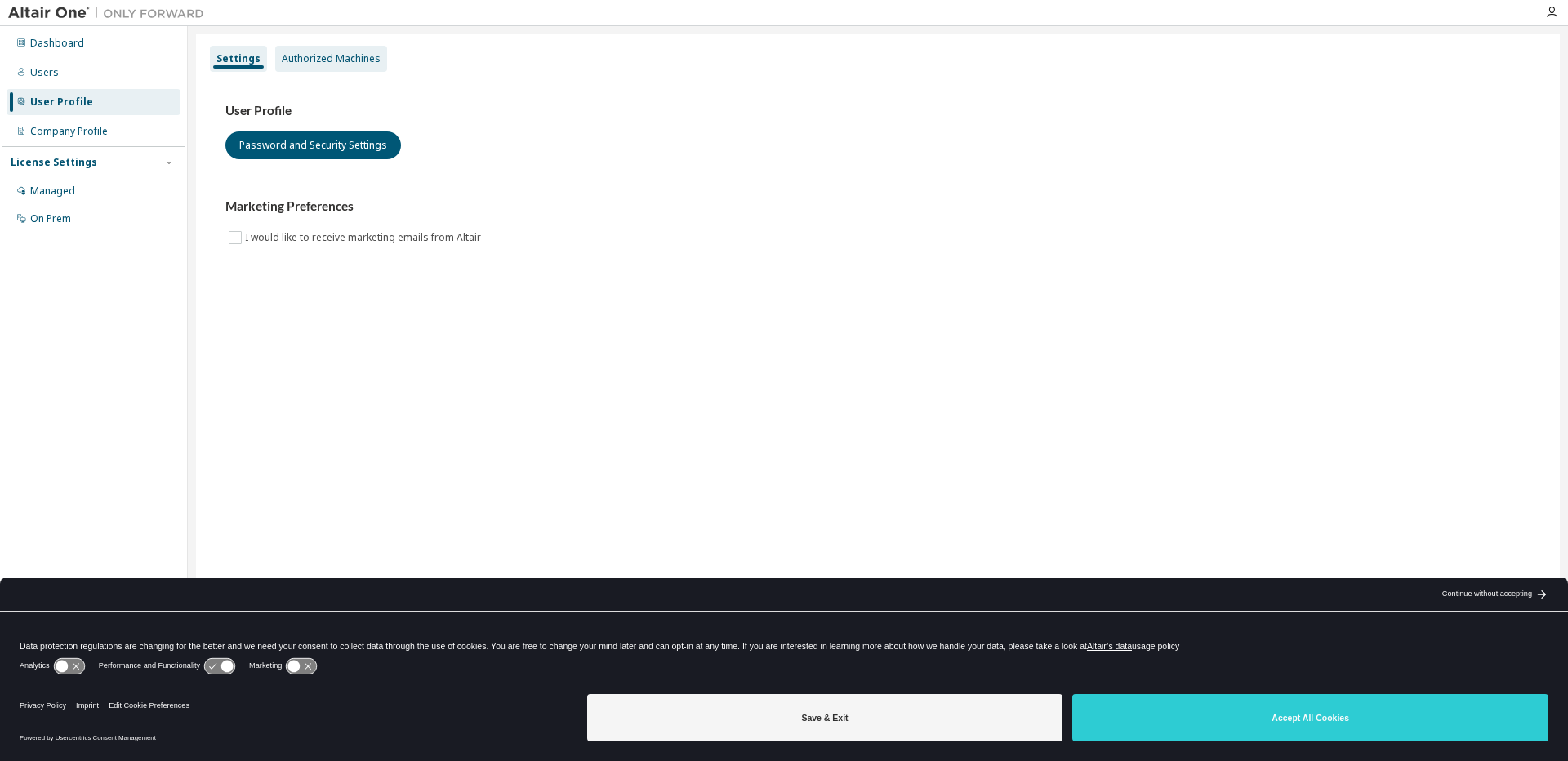
click at [294, 56] on div "Authorized Machines" at bounding box center [331, 59] width 99 height 13
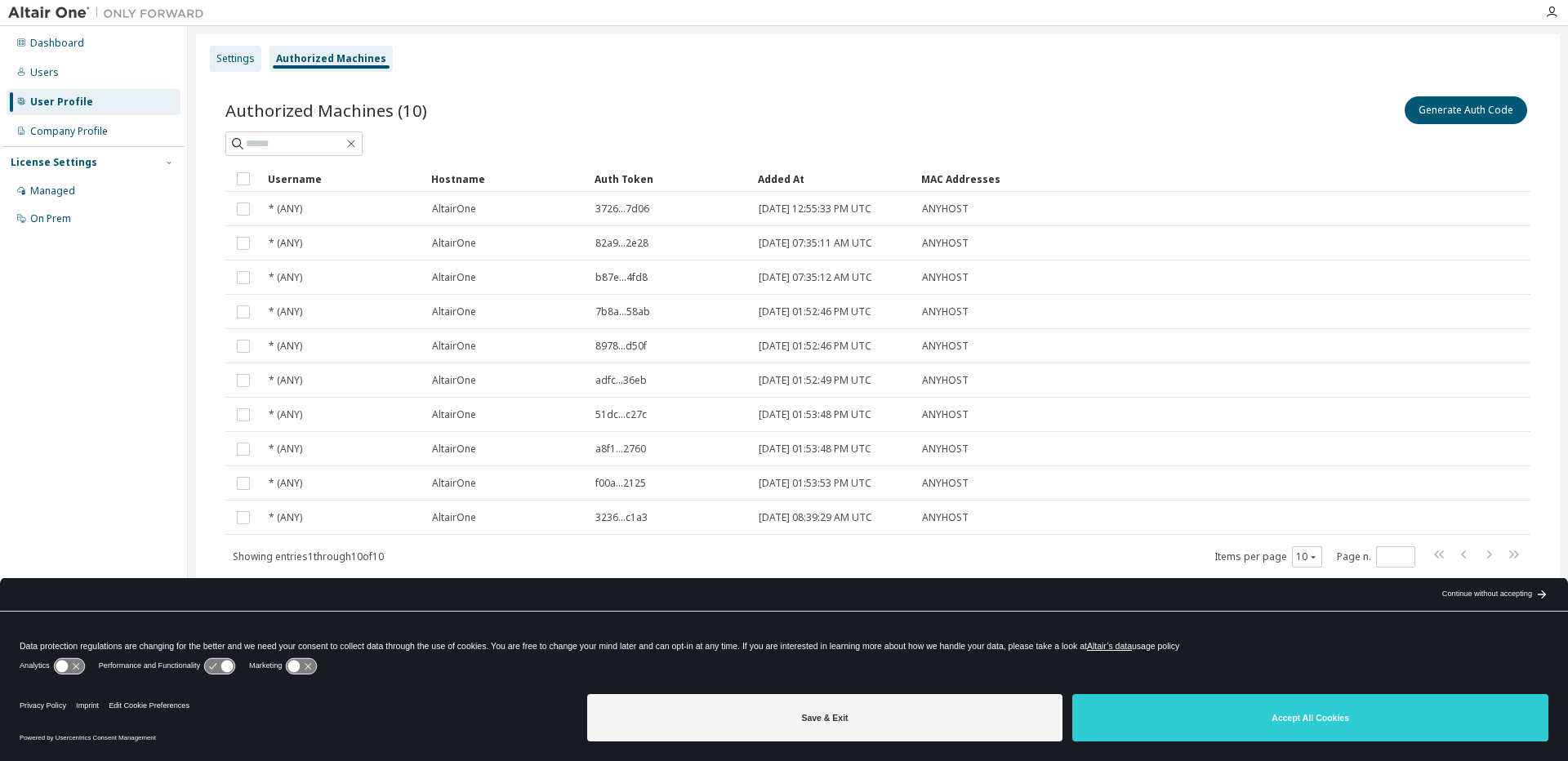
click at [235, 55] on div "Settings" at bounding box center [236, 59] width 38 height 13
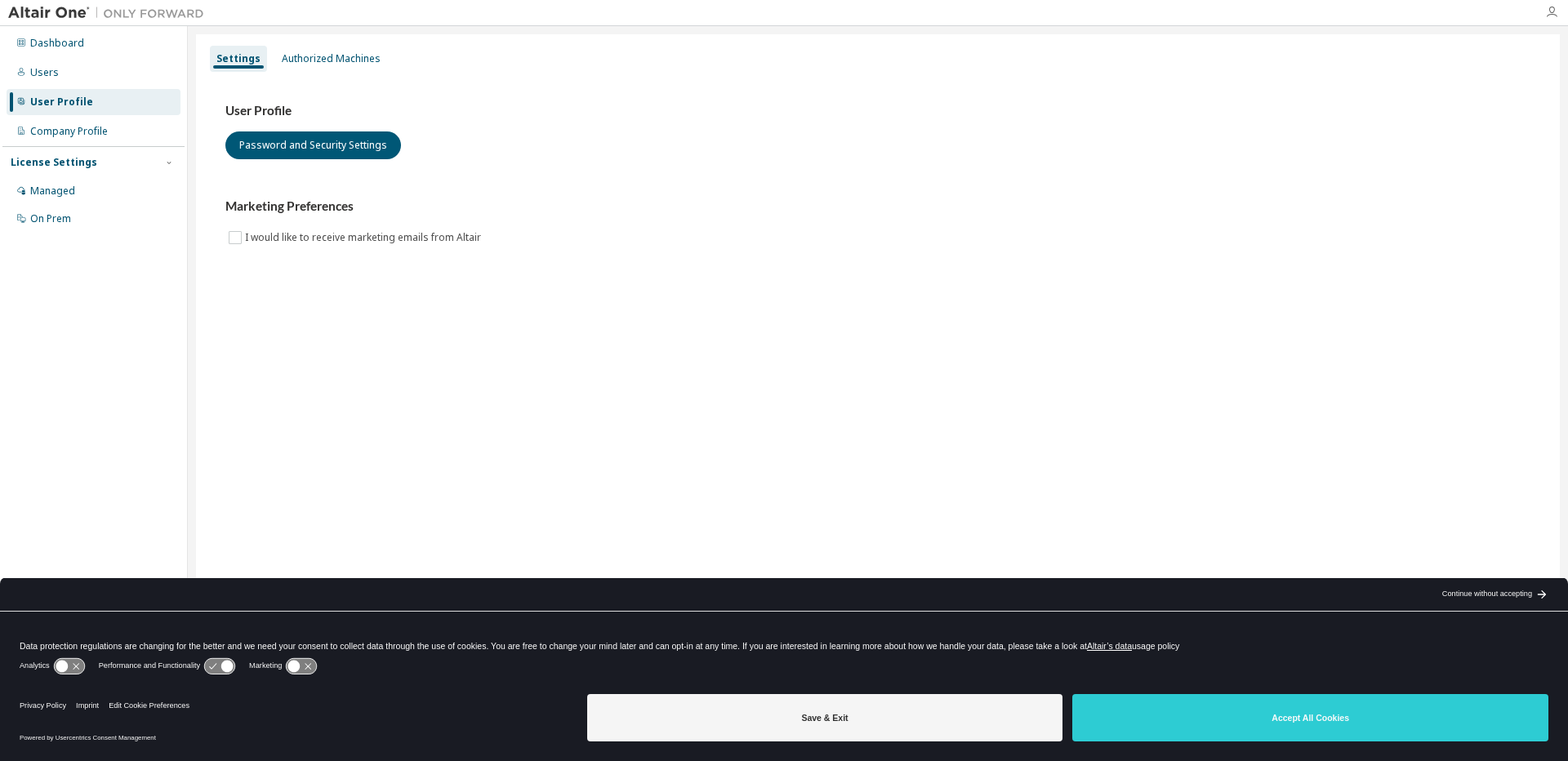
click at [1550, 14] on icon "button" at bounding box center [1552, 13] width 13 height 13
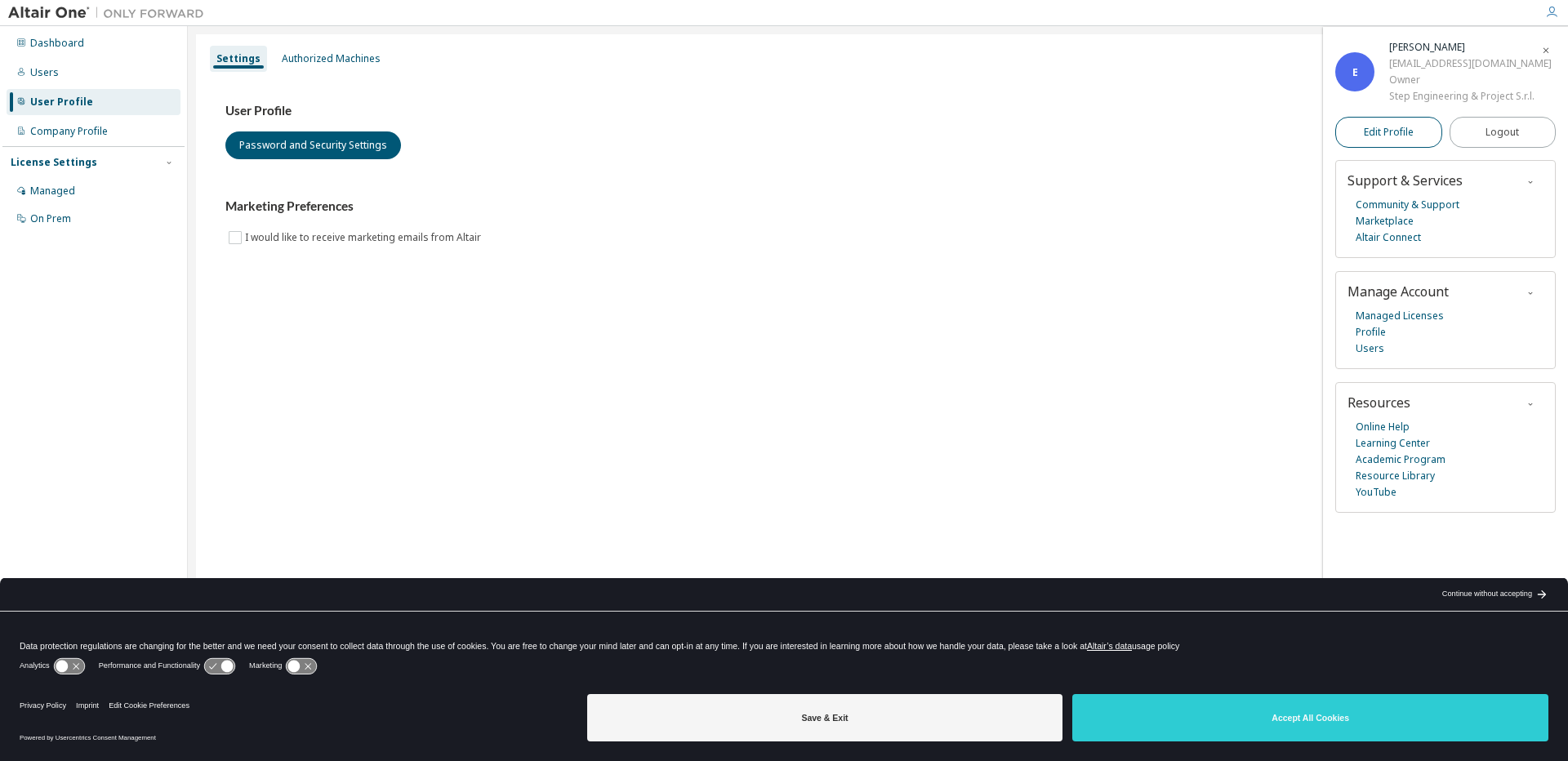
click at [1408, 134] on span "Edit Profile" at bounding box center [1389, 132] width 50 height 13
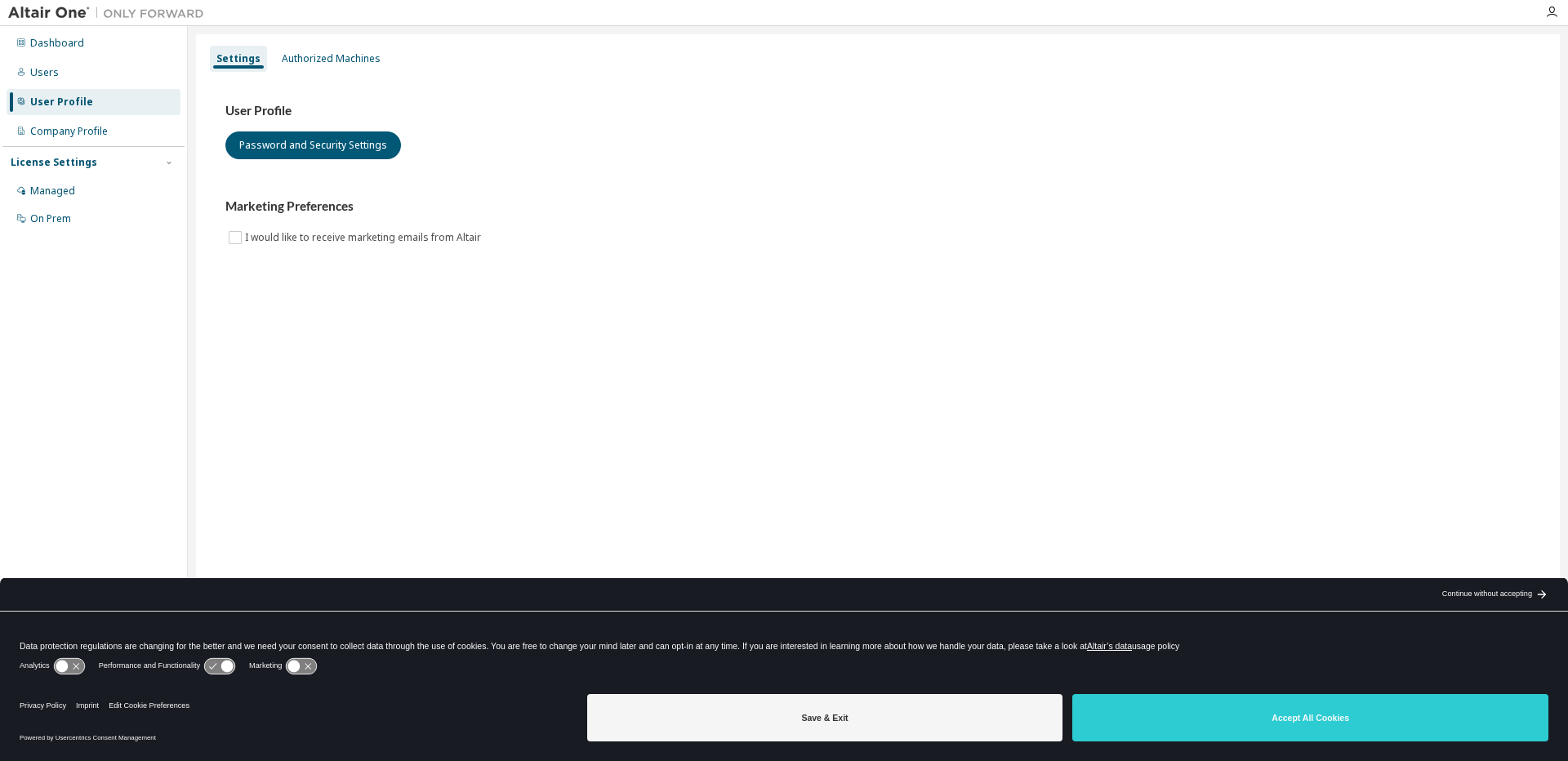
click at [1560, 11] on div at bounding box center [1551, 13] width 33 height 13
click at [1551, 16] on icon "button" at bounding box center [1552, 13] width 13 height 13
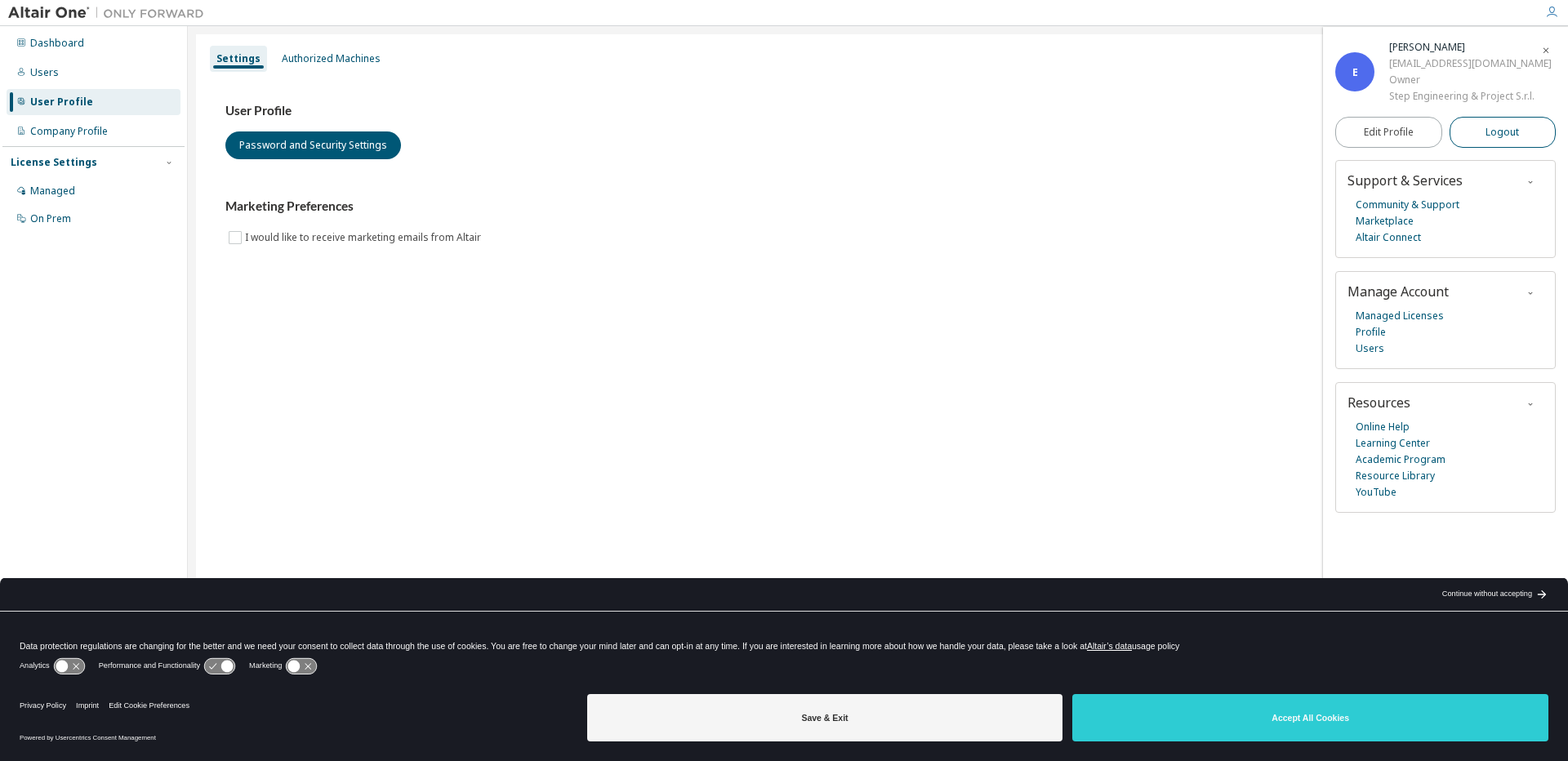
click at [1511, 140] on span "Logout" at bounding box center [1502, 133] width 33 height 17
